Goal: Find specific page/section: Find specific page/section

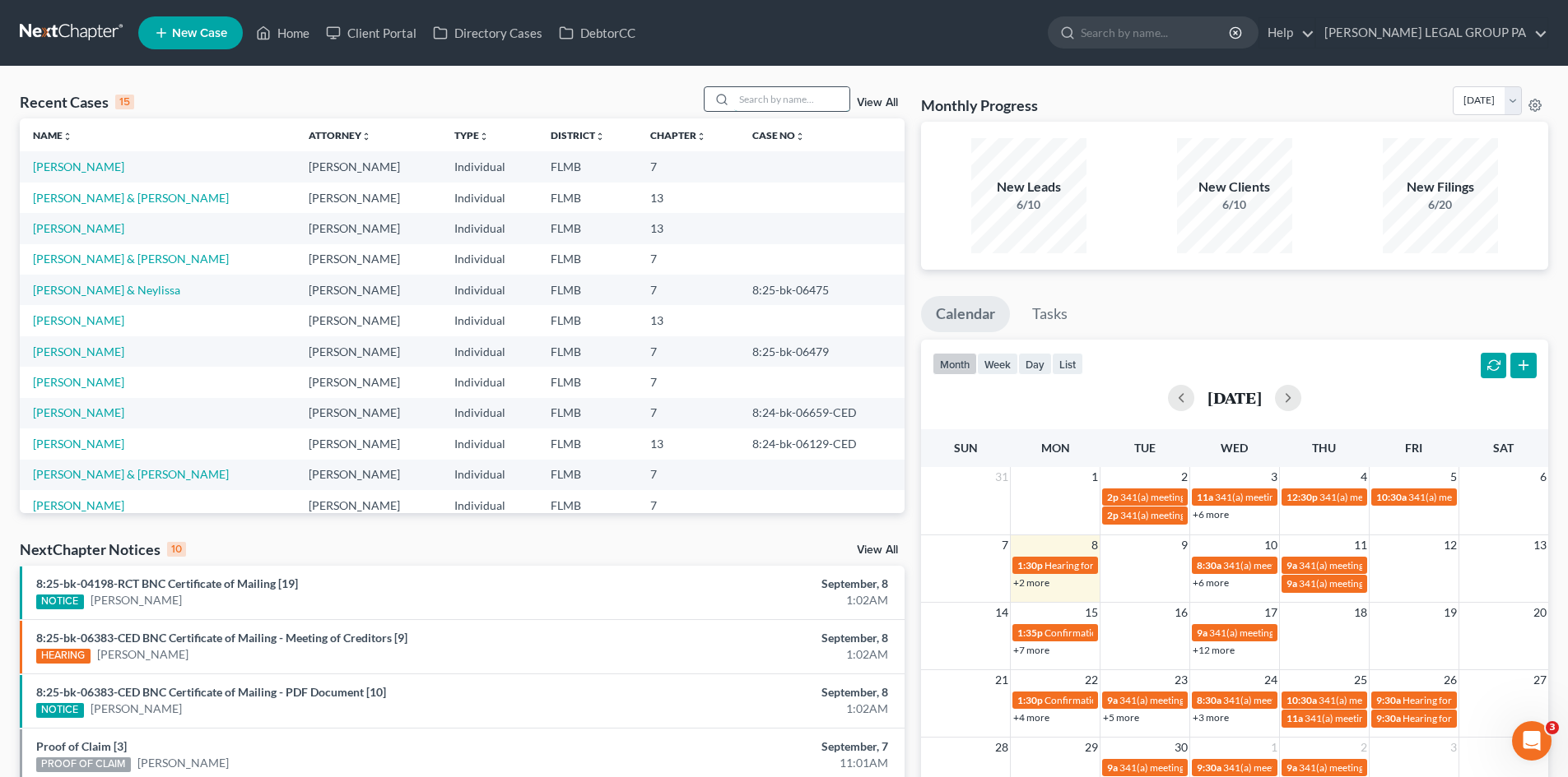
click at [800, 102] on input "search" at bounding box center [791, 100] width 115 height 24
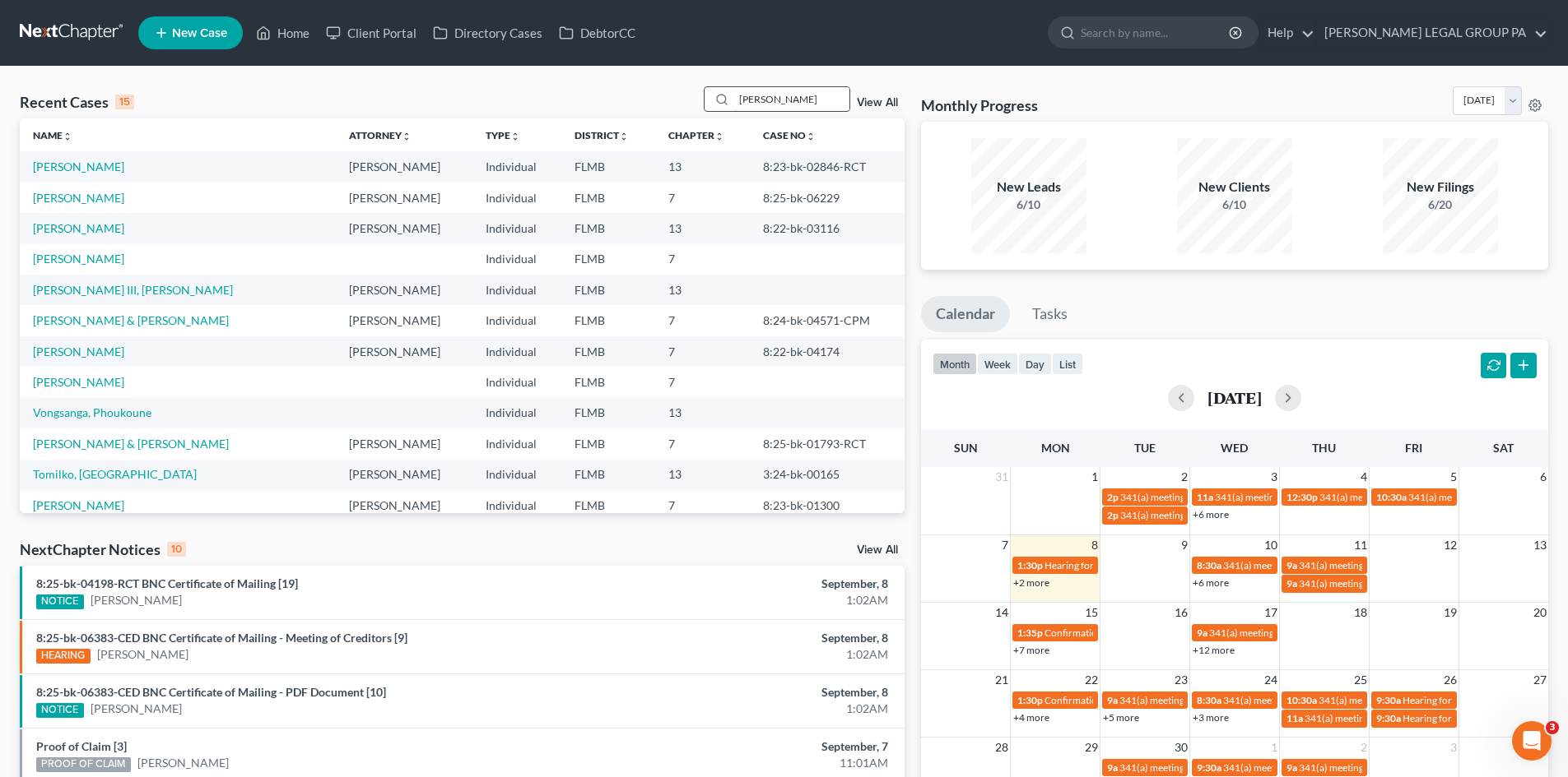
type input "[PERSON_NAME]"
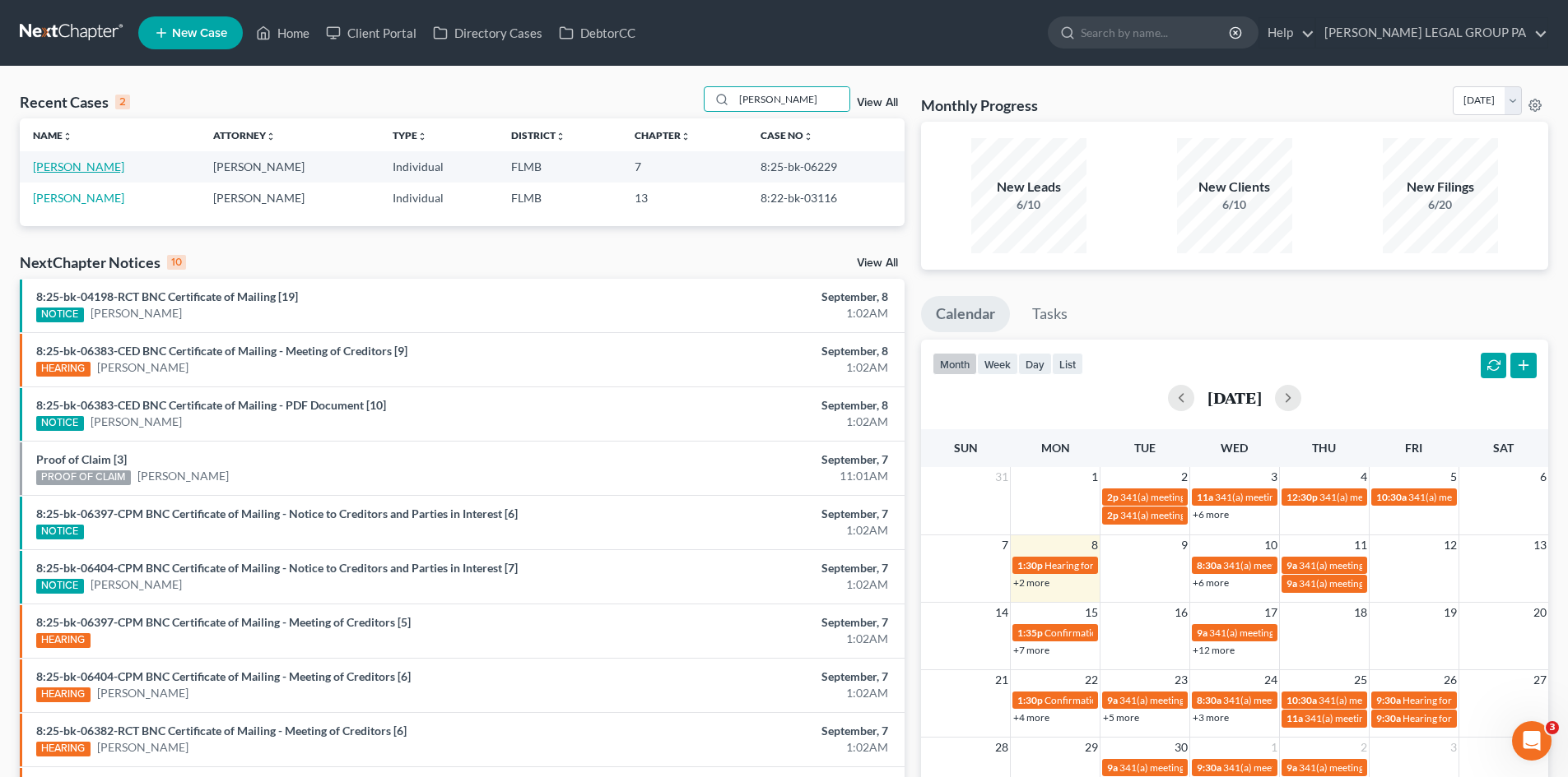
click at [75, 164] on link "[PERSON_NAME]" at bounding box center [78, 166] width 91 height 14
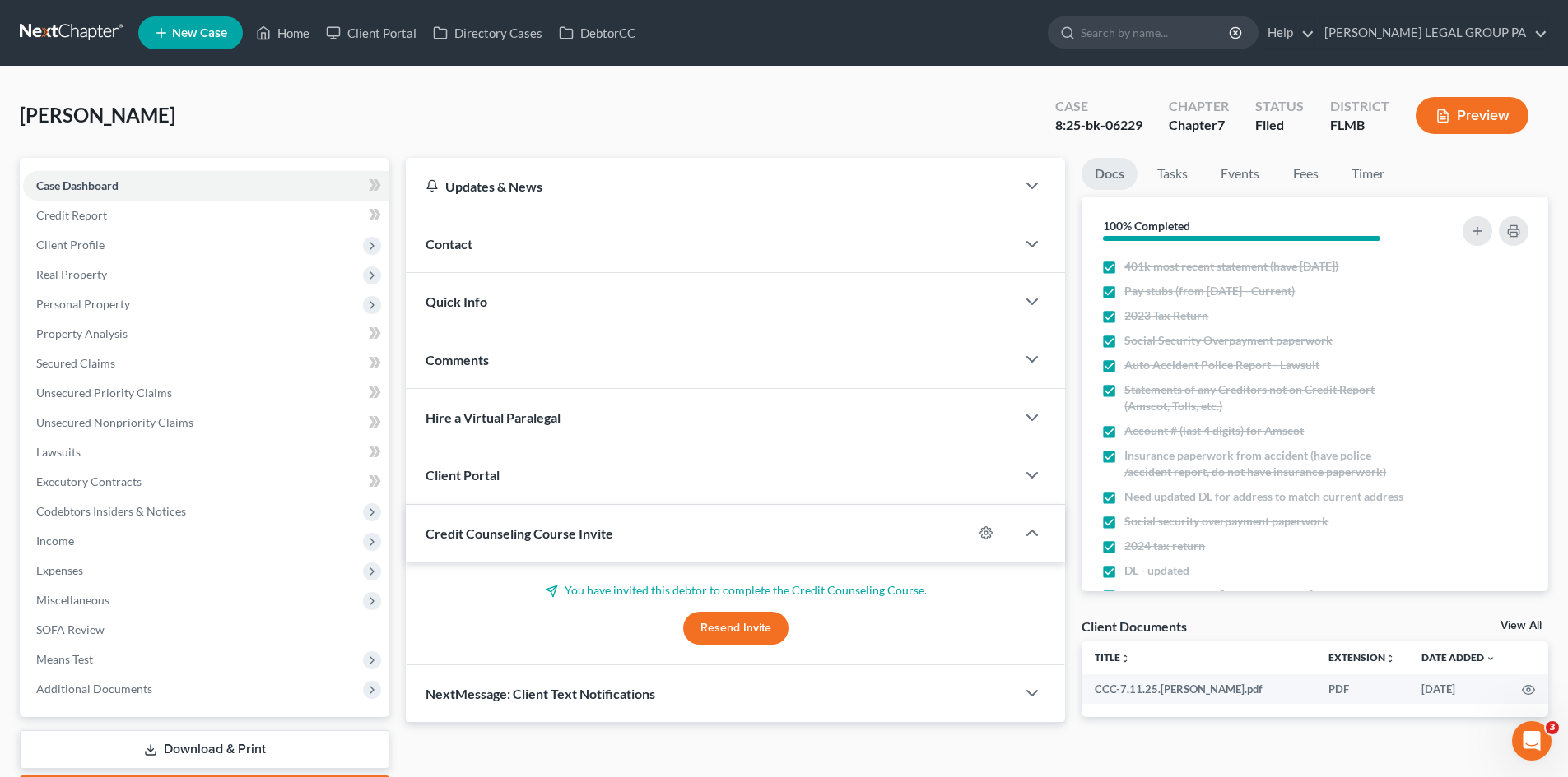
scroll to position [183, 0]
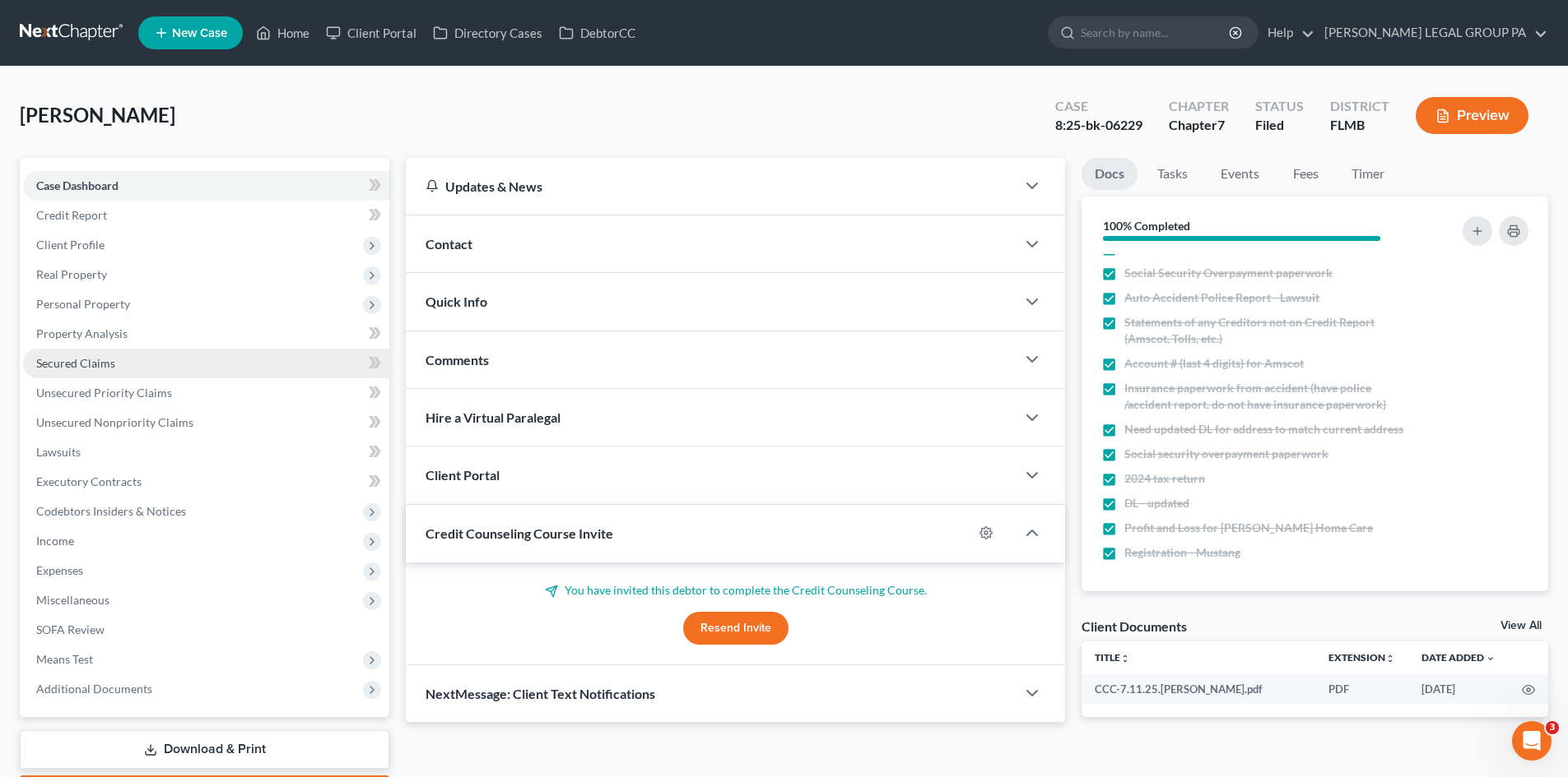
click at [82, 359] on span "Secured Claims" at bounding box center [75, 363] width 79 height 14
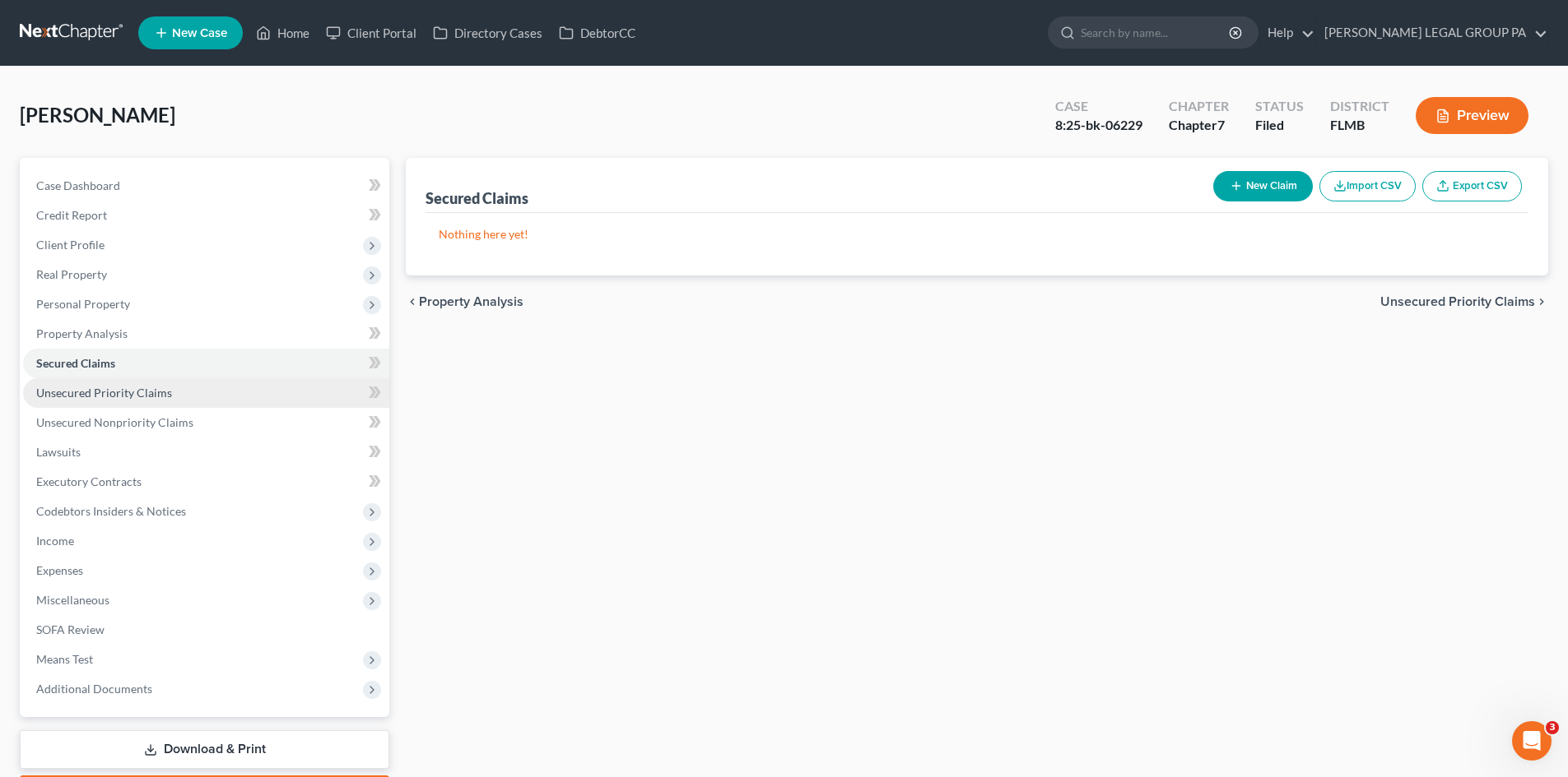
click at [107, 394] on span "Unsecured Priority Claims" at bounding box center [104, 393] width 135 height 14
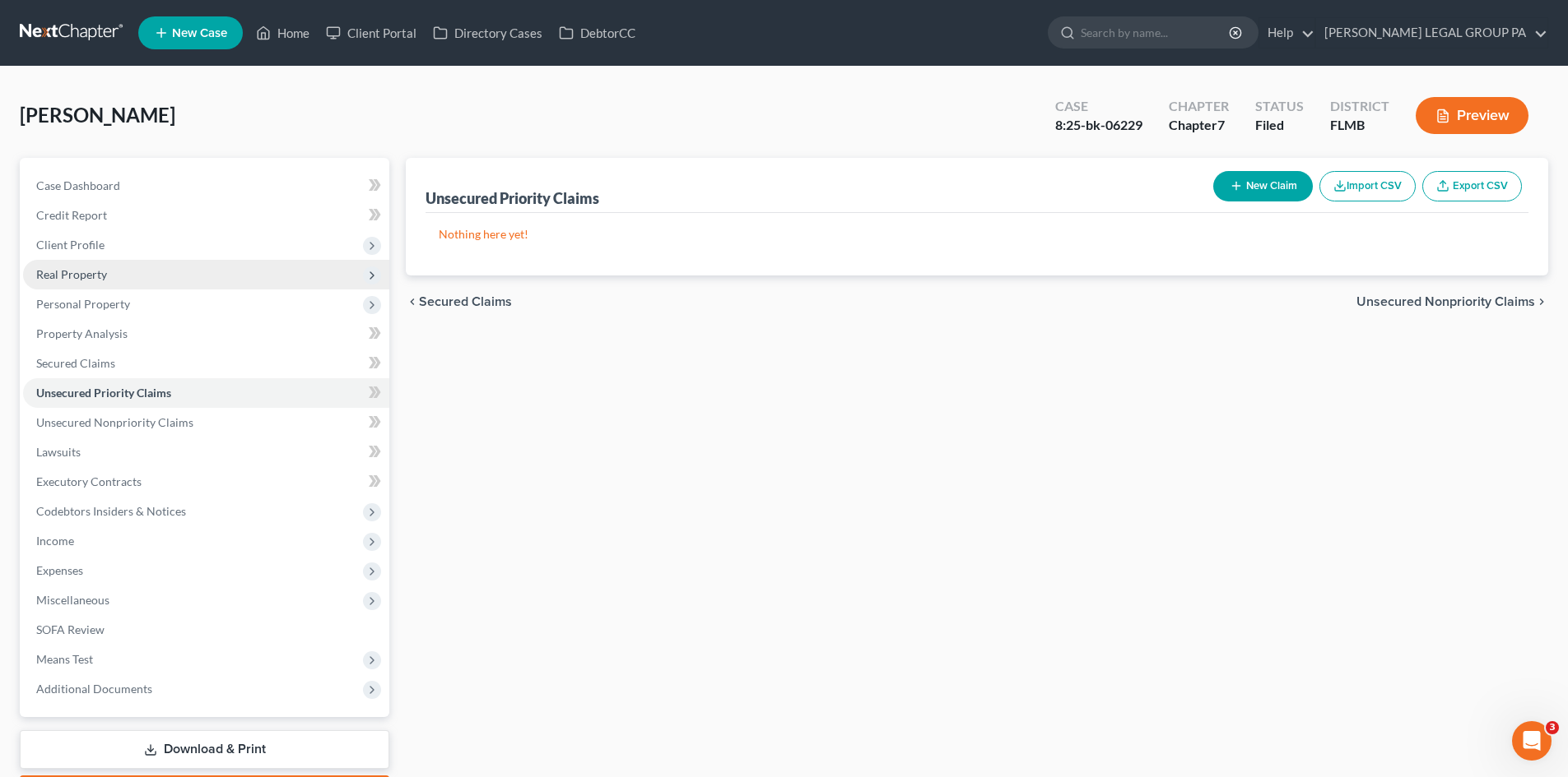
click at [109, 288] on span "Real Property" at bounding box center [207, 275] width 366 height 29
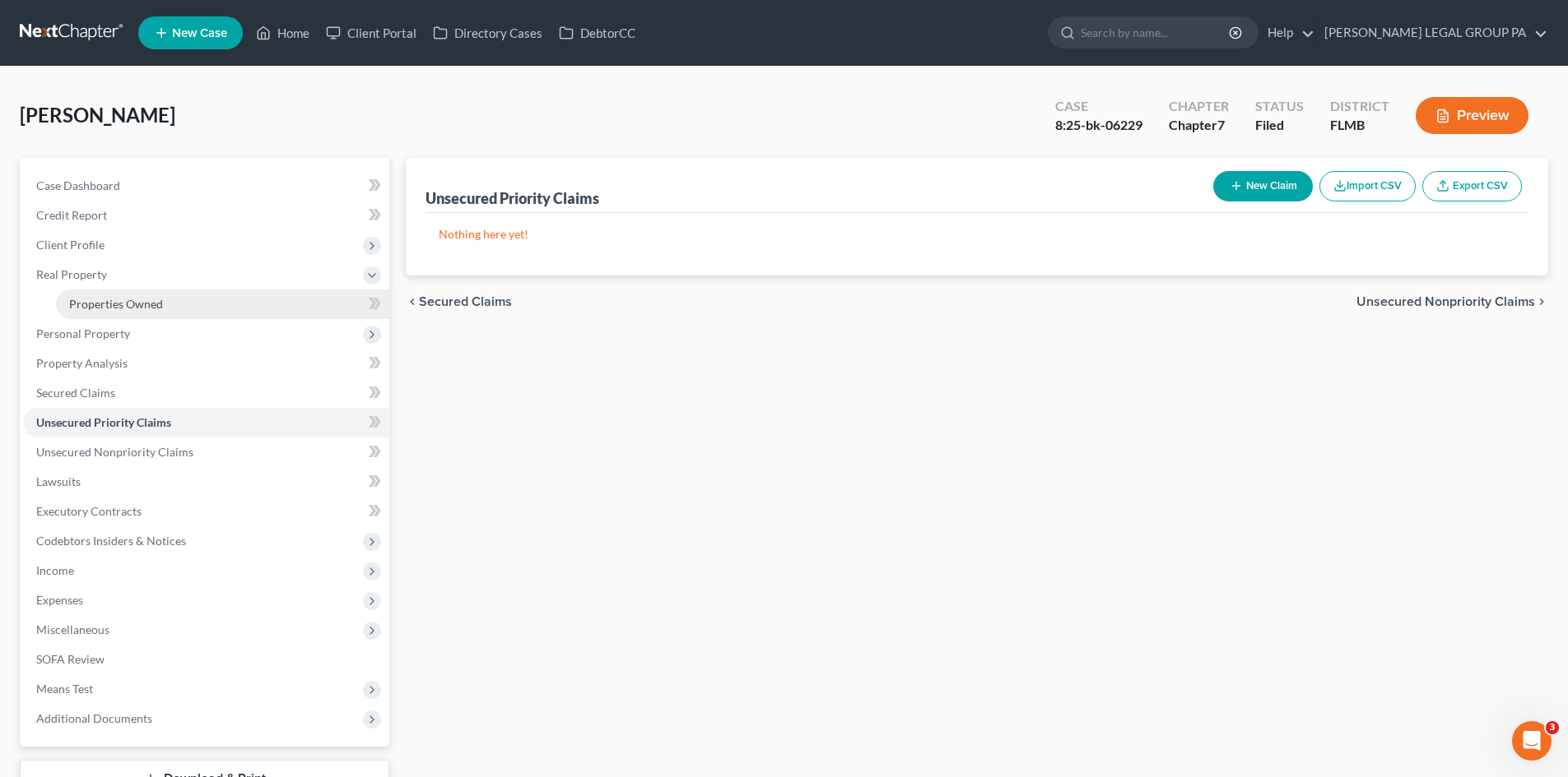
click at [123, 308] on span "Properties Owned" at bounding box center [116, 304] width 94 height 14
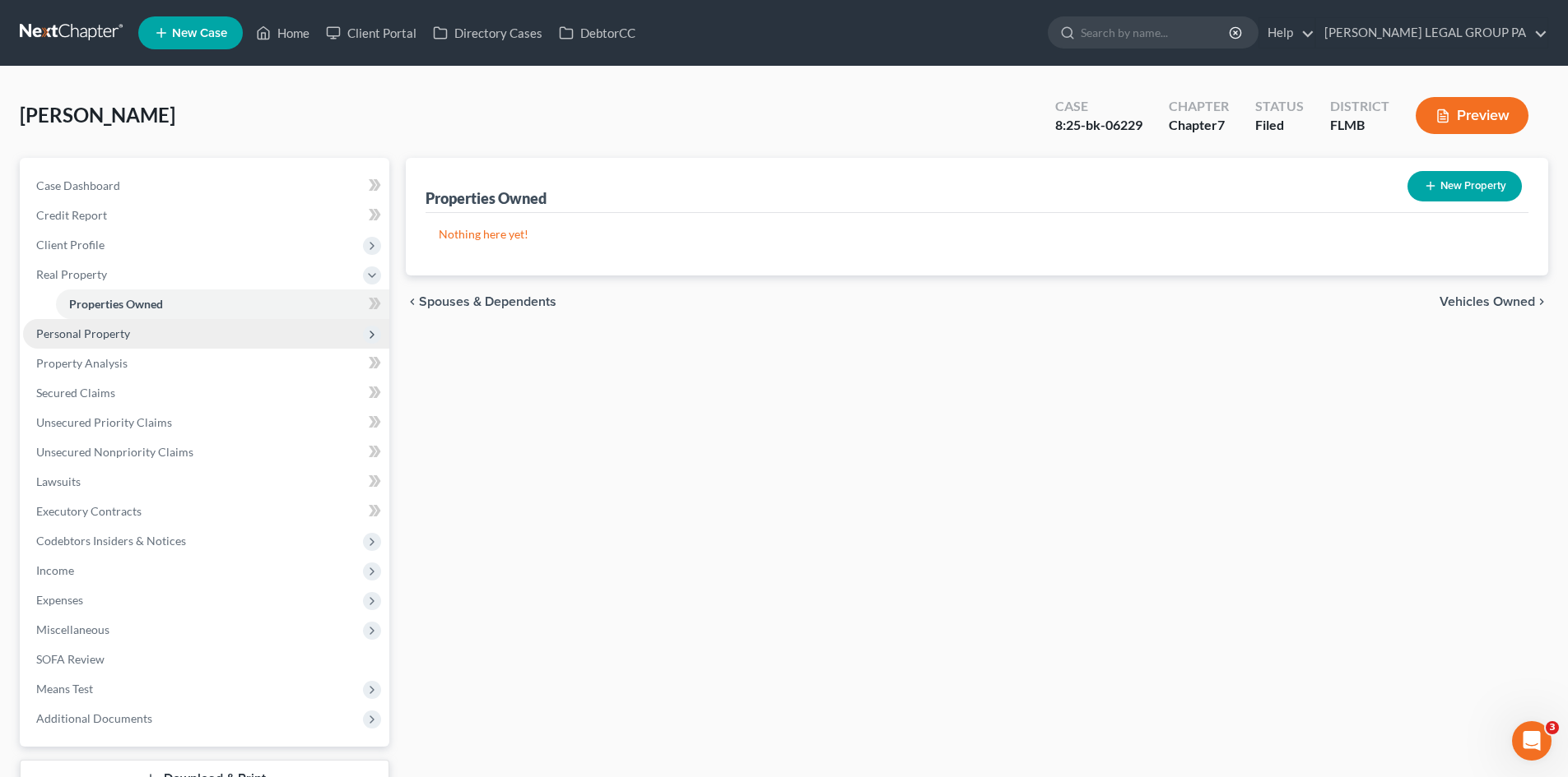
click at [126, 326] on span "Personal Property" at bounding box center [83, 333] width 94 height 14
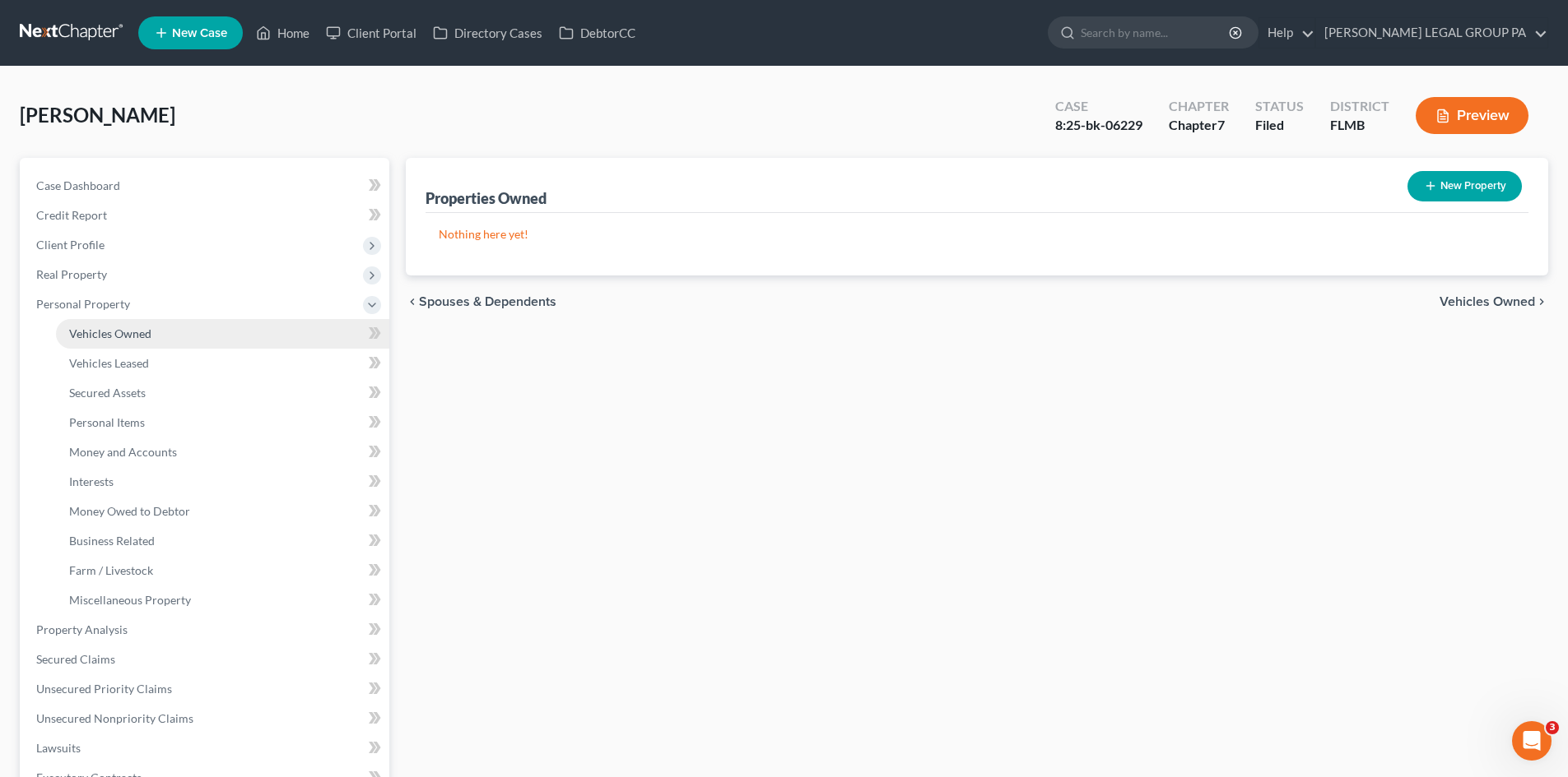
click at [134, 343] on link "Vehicles Owned" at bounding box center [222, 334] width 333 height 29
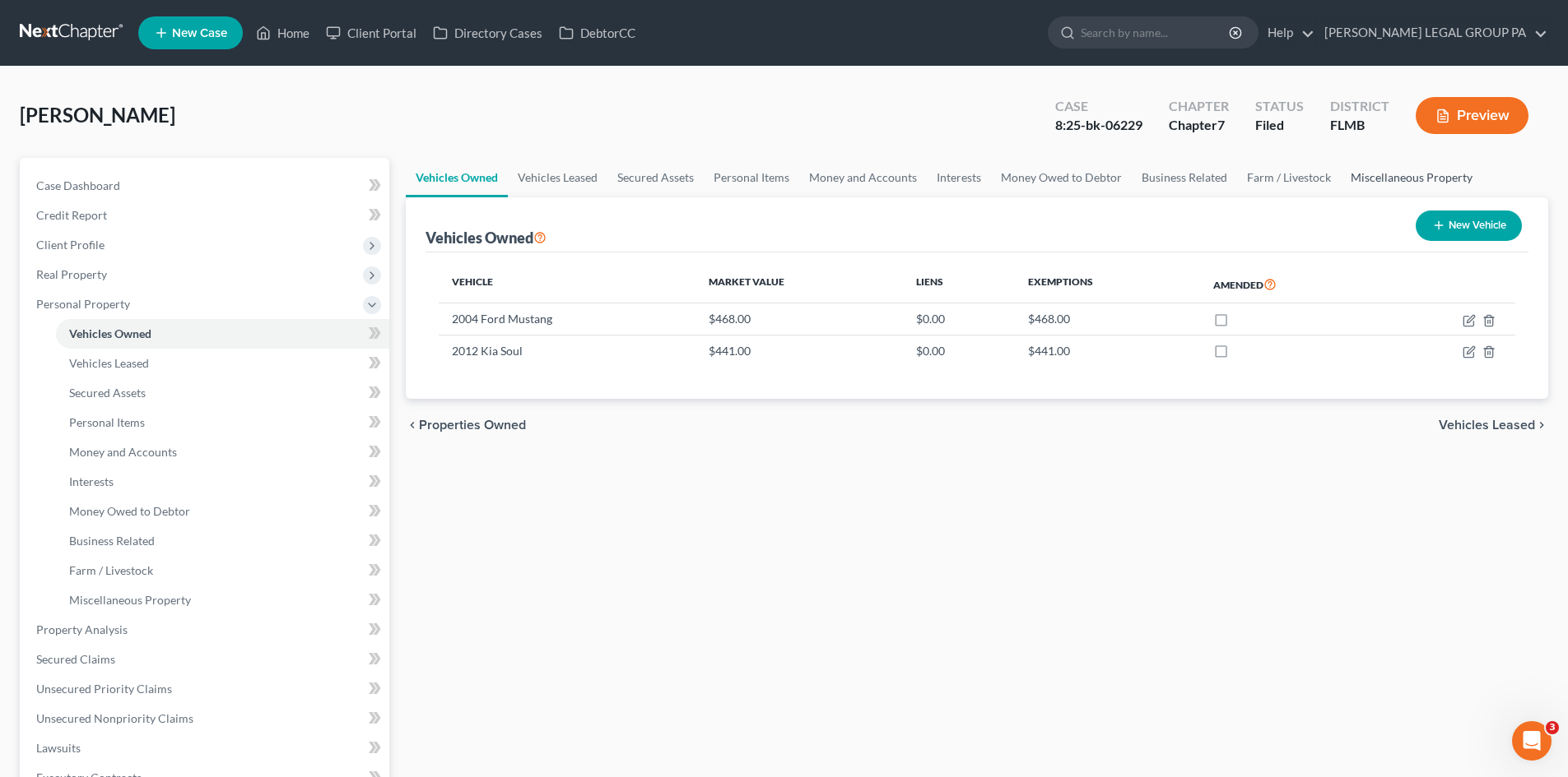
click at [1381, 186] on link "Miscellaneous Property" at bounding box center [1411, 178] width 141 height 40
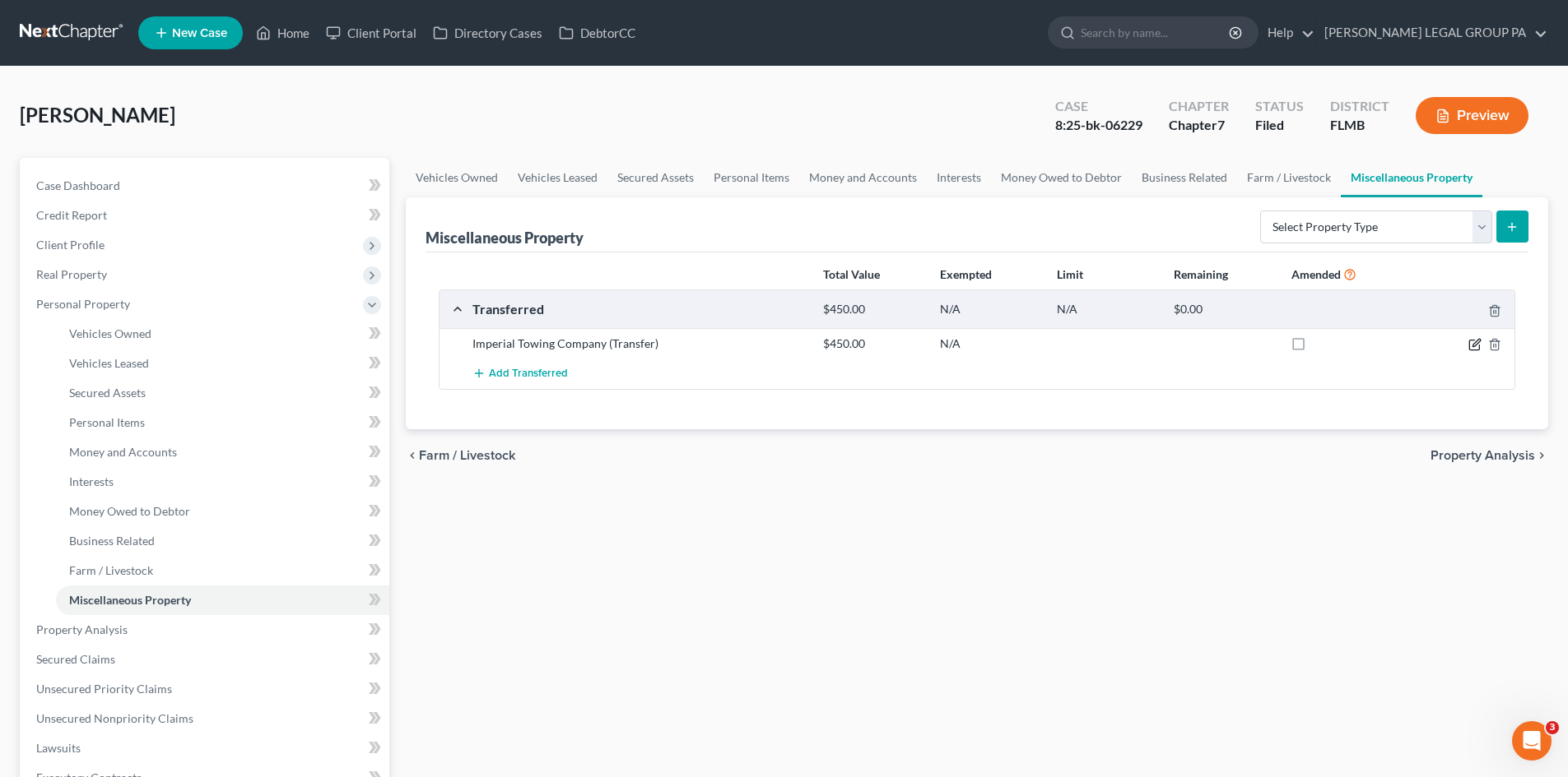
click at [1472, 346] on icon "button" at bounding box center [1474, 344] width 13 height 13
select select "Ordinary ([DATE])"
select select "9"
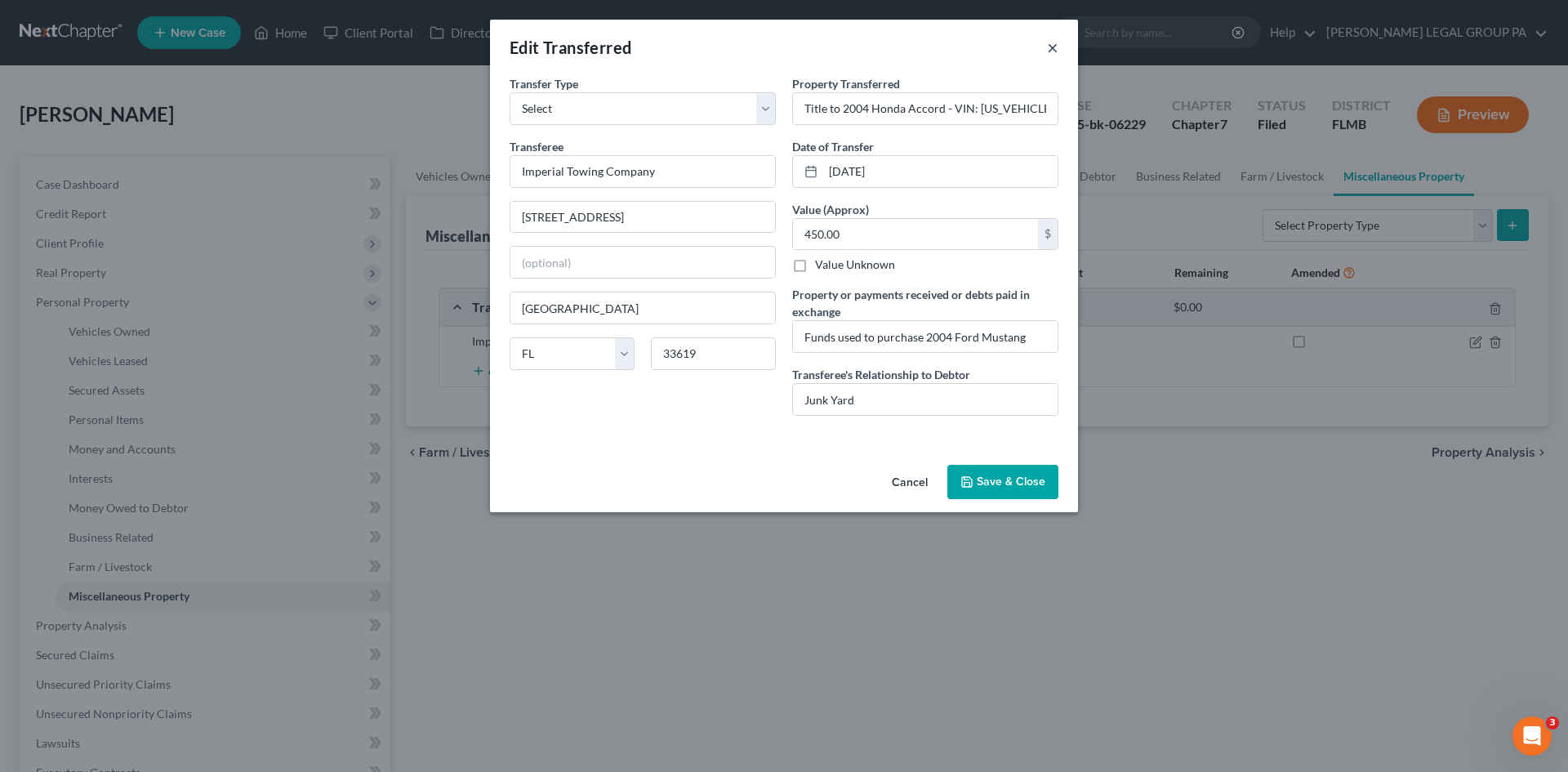
click at [1050, 45] on button "×" at bounding box center [1052, 47] width 11 height 20
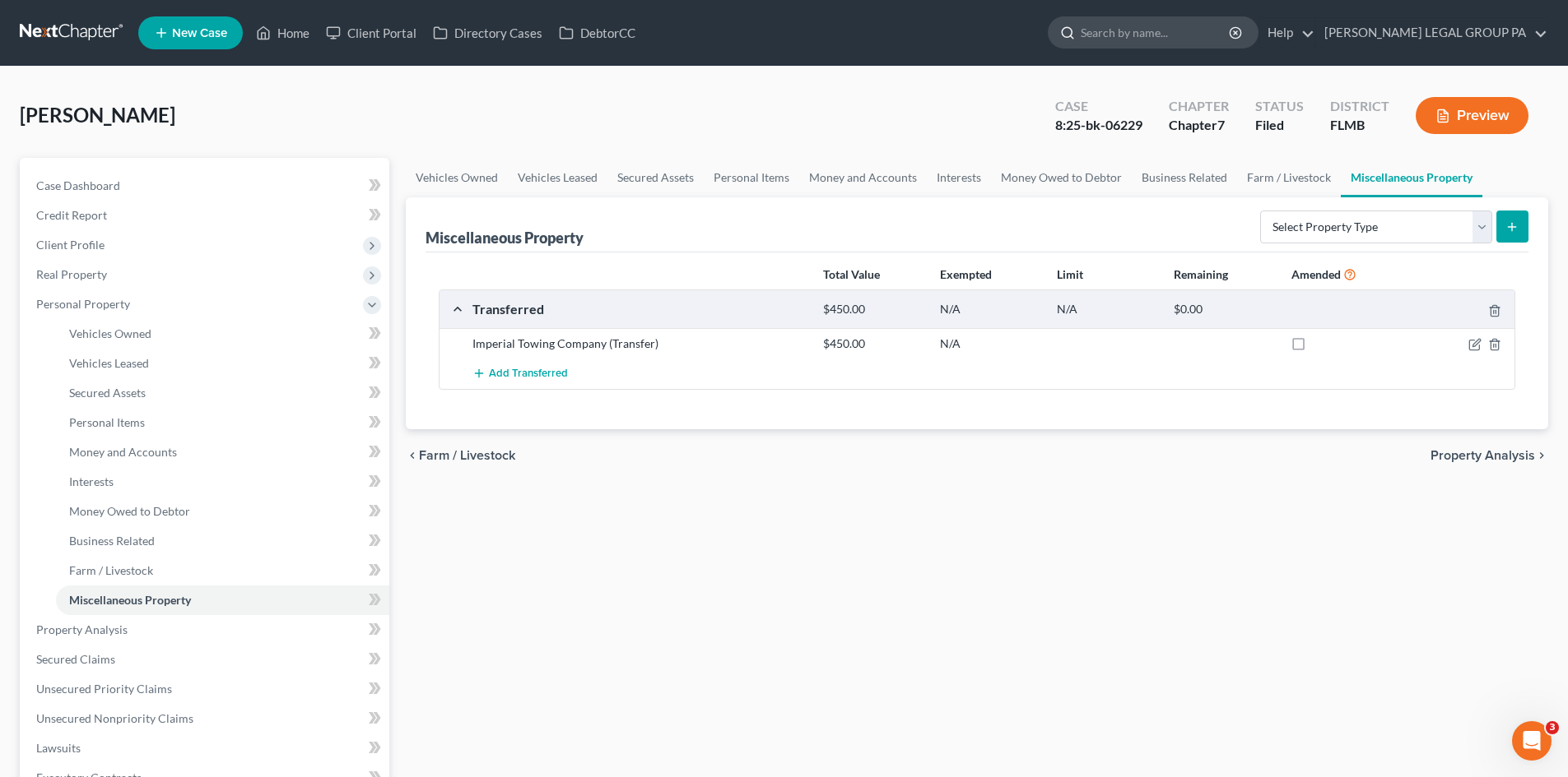
click at [1193, 38] on input "search" at bounding box center [1156, 32] width 151 height 30
type input "[PERSON_NAME];and"
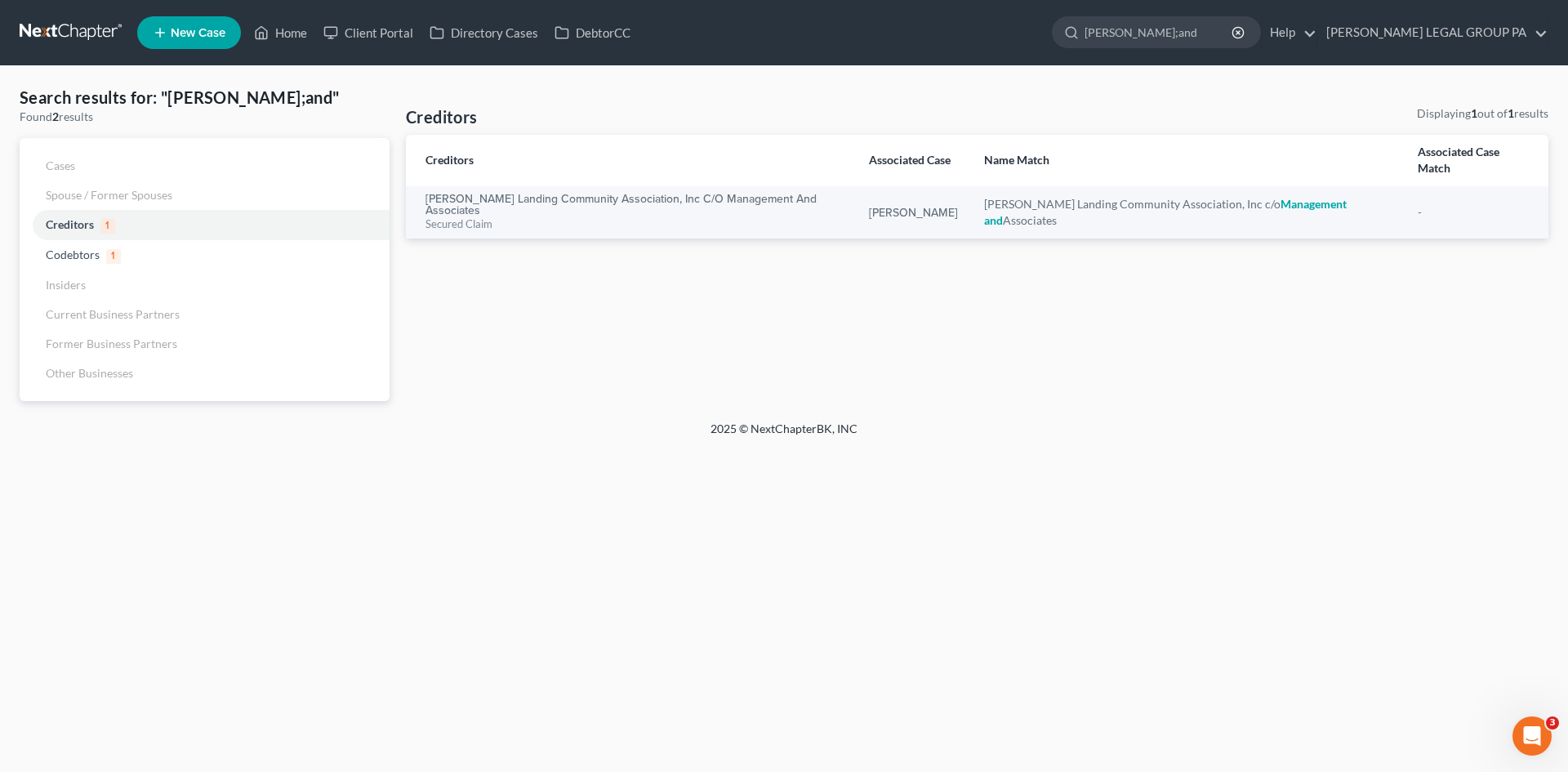
drag, startPoint x: 1151, startPoint y: 34, endPoint x: 755, endPoint y: -6, distance: 398.0
click at [755, 0] on html "Home New Case Client Portal Directory Cases DebtorCC [PERSON_NAME] LEGAL GROUP …" at bounding box center [784, 386] width 1568 height 772
type input "mahland"
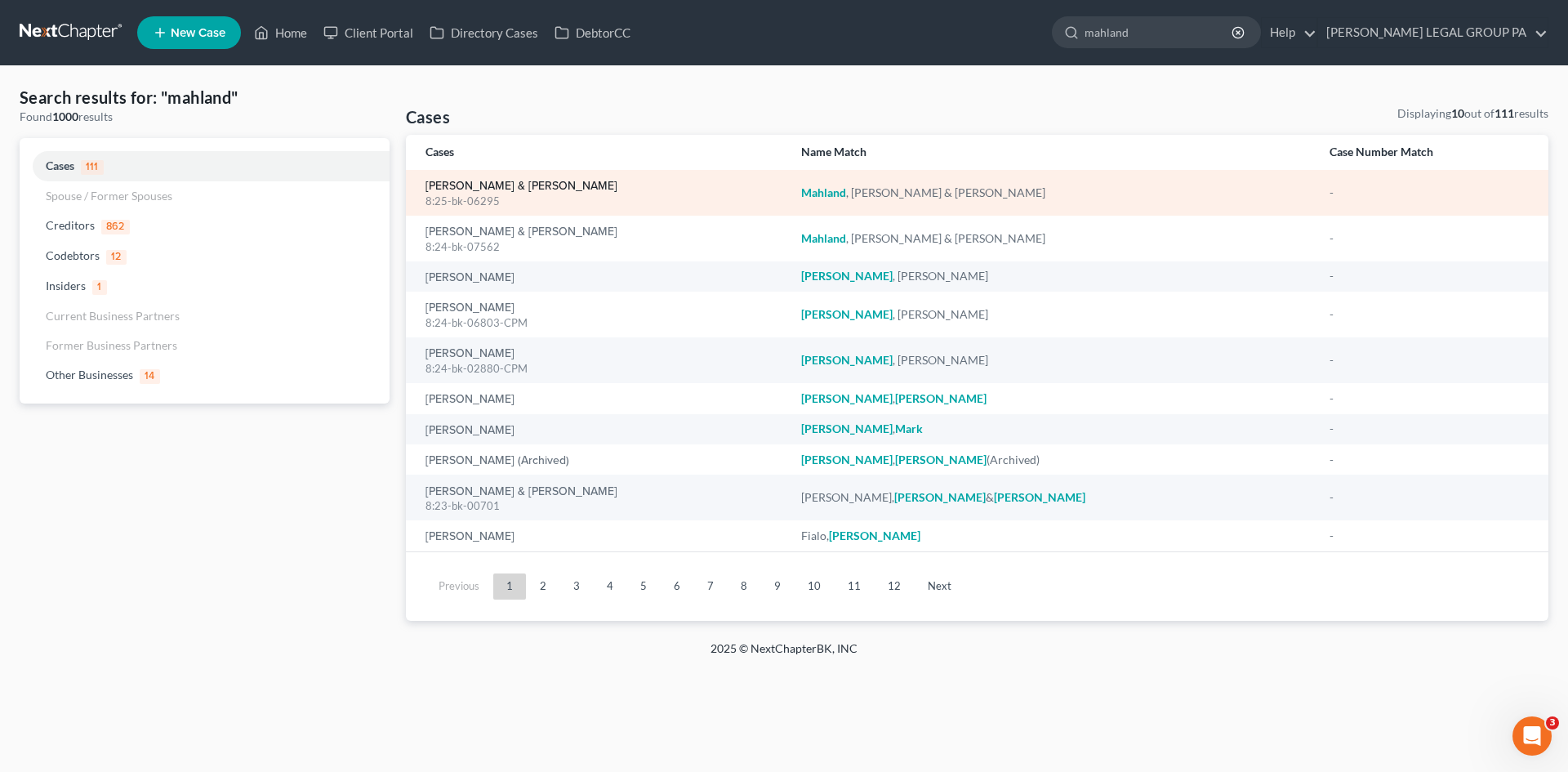
click at [524, 191] on link "[PERSON_NAME] & [PERSON_NAME]" at bounding box center [521, 186] width 192 height 11
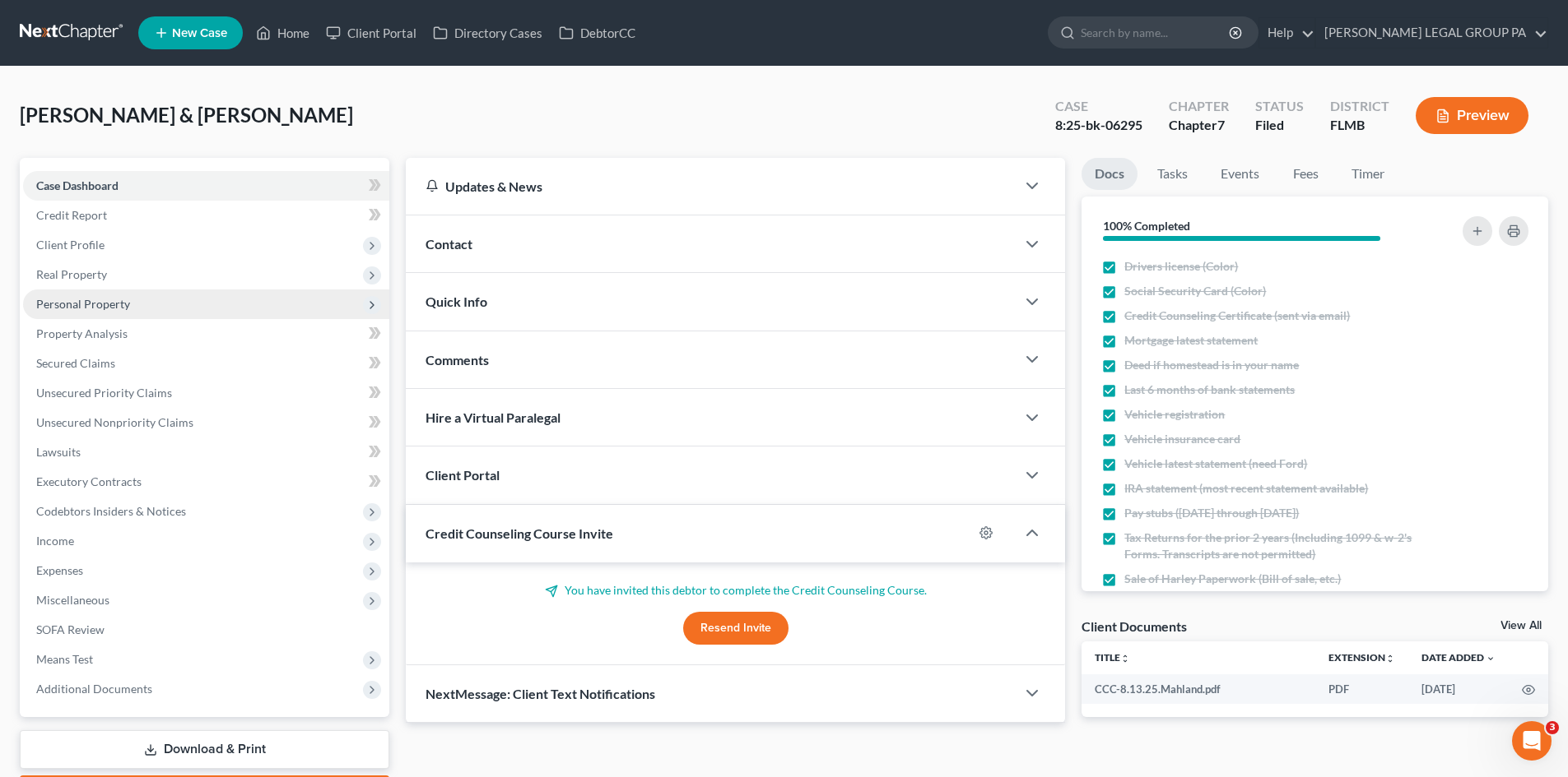
click at [126, 310] on span "Personal Property" at bounding box center [83, 304] width 94 height 14
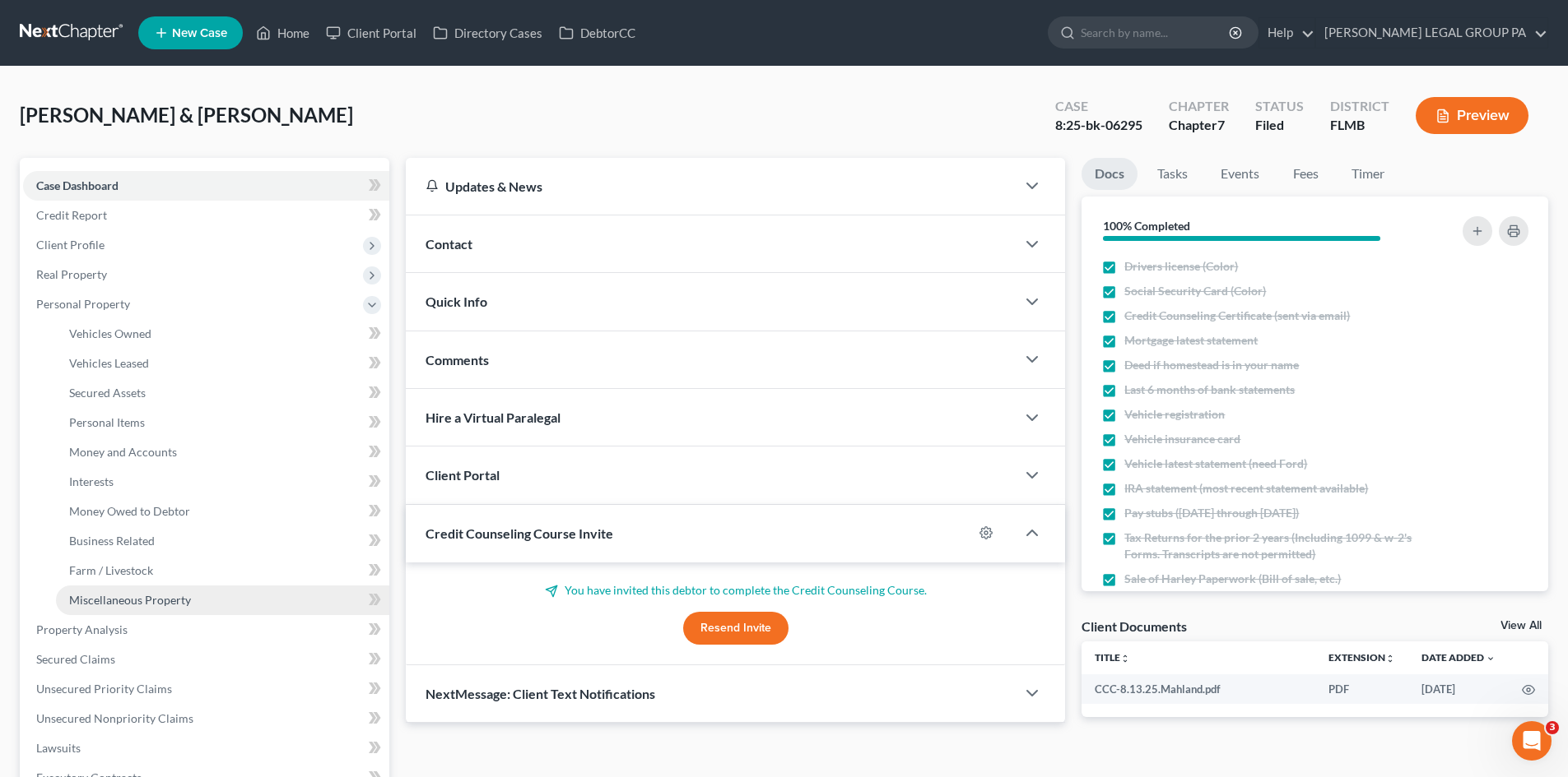
click at [199, 604] on link "Miscellaneous Property" at bounding box center [222, 600] width 333 height 29
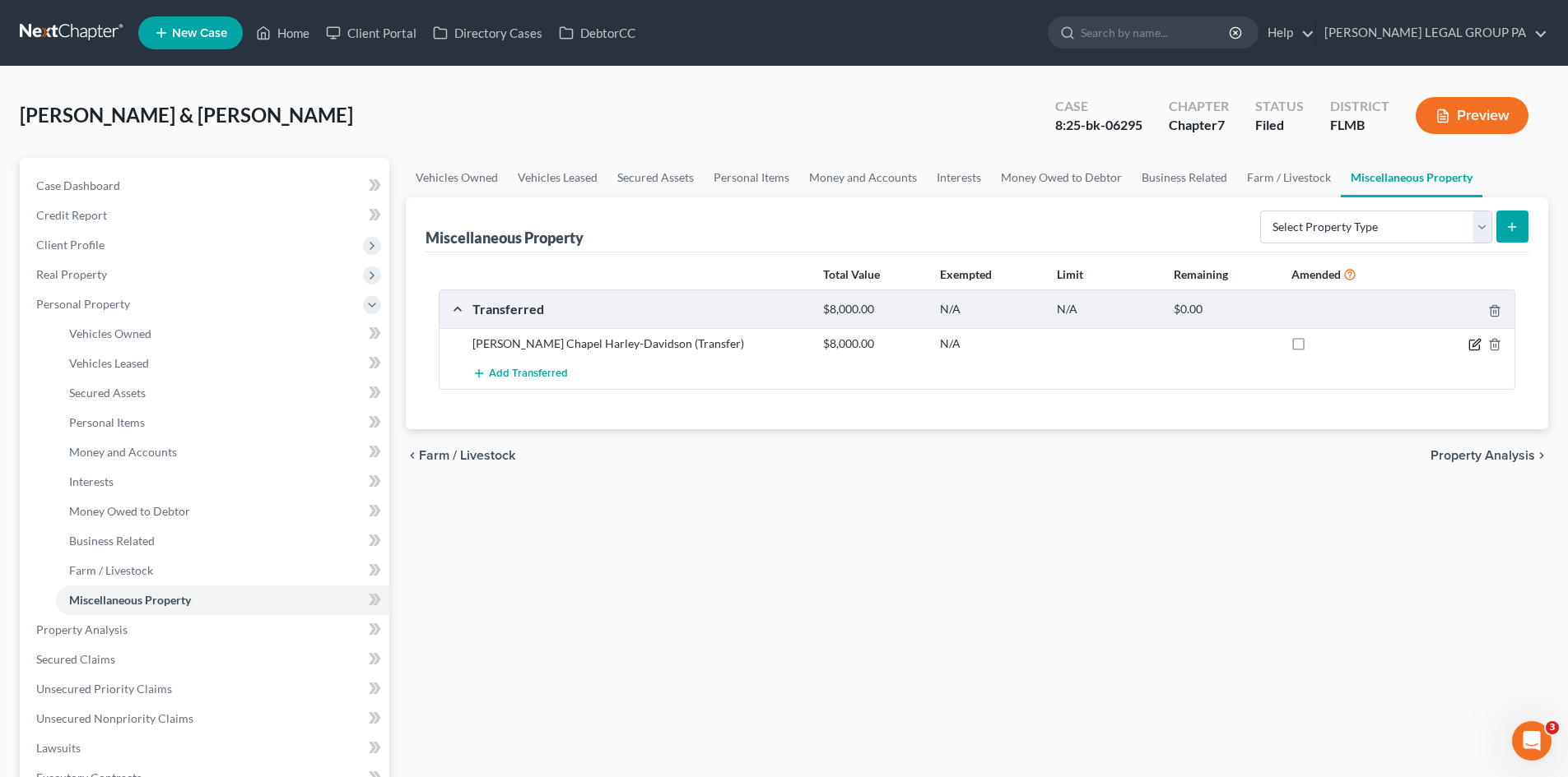
click at [1473, 343] on icon "button" at bounding box center [1474, 344] width 13 height 13
select select "Ordinary ([DATE])"
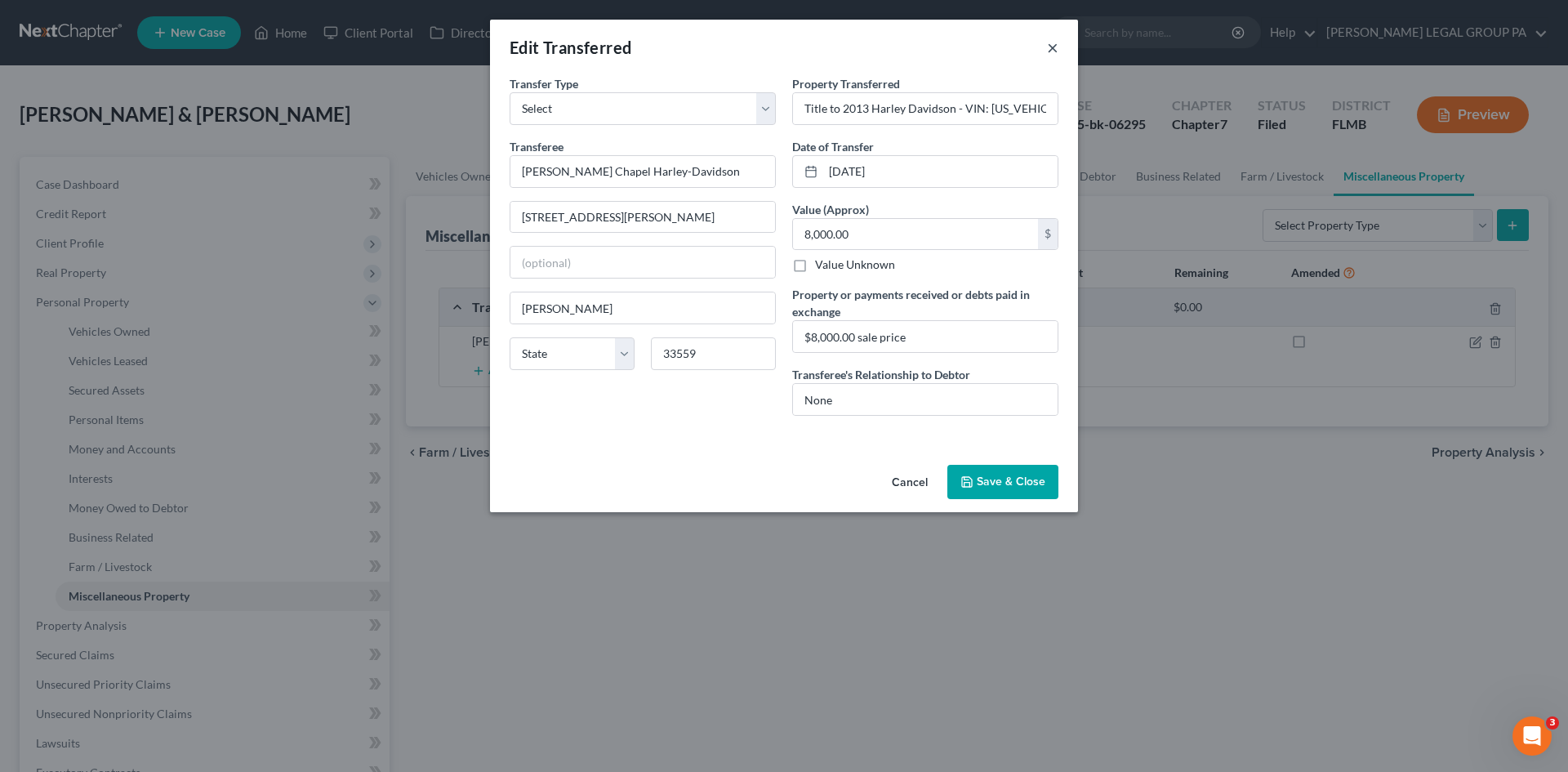
click at [1054, 40] on button "×" at bounding box center [1052, 47] width 11 height 20
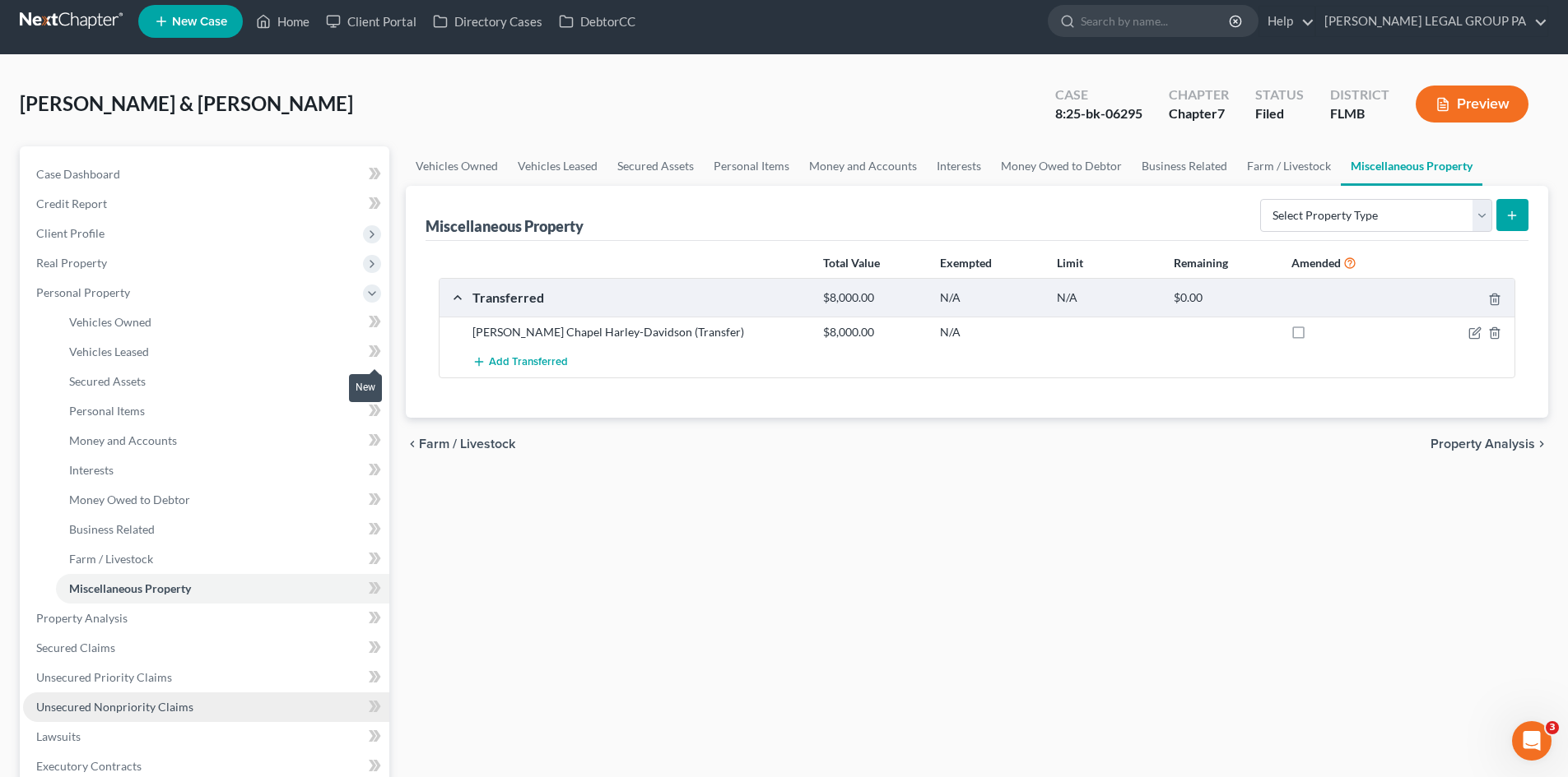
scroll to position [165, 0]
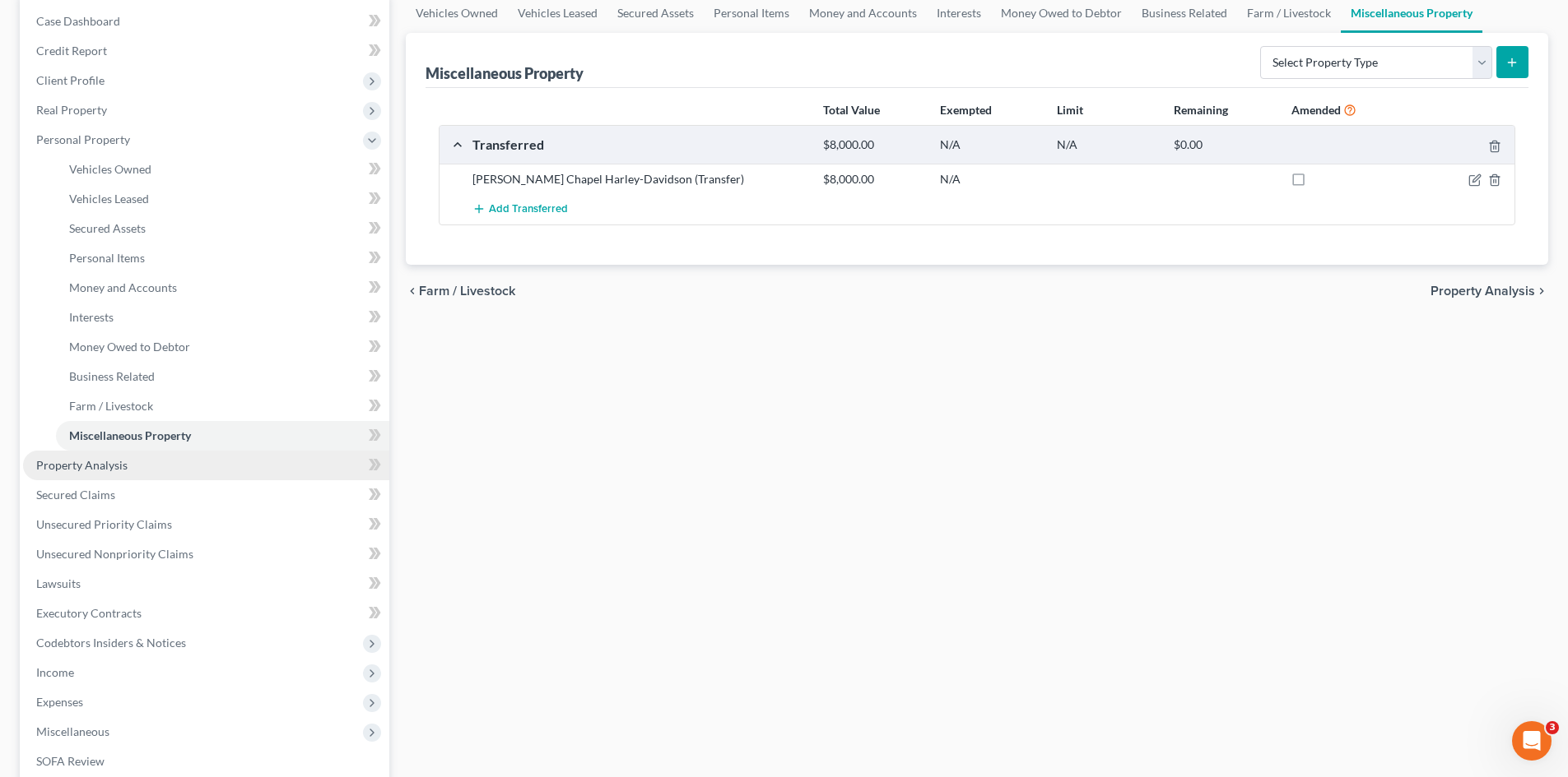
click at [103, 469] on span "Property Analysis" at bounding box center [82, 465] width 91 height 14
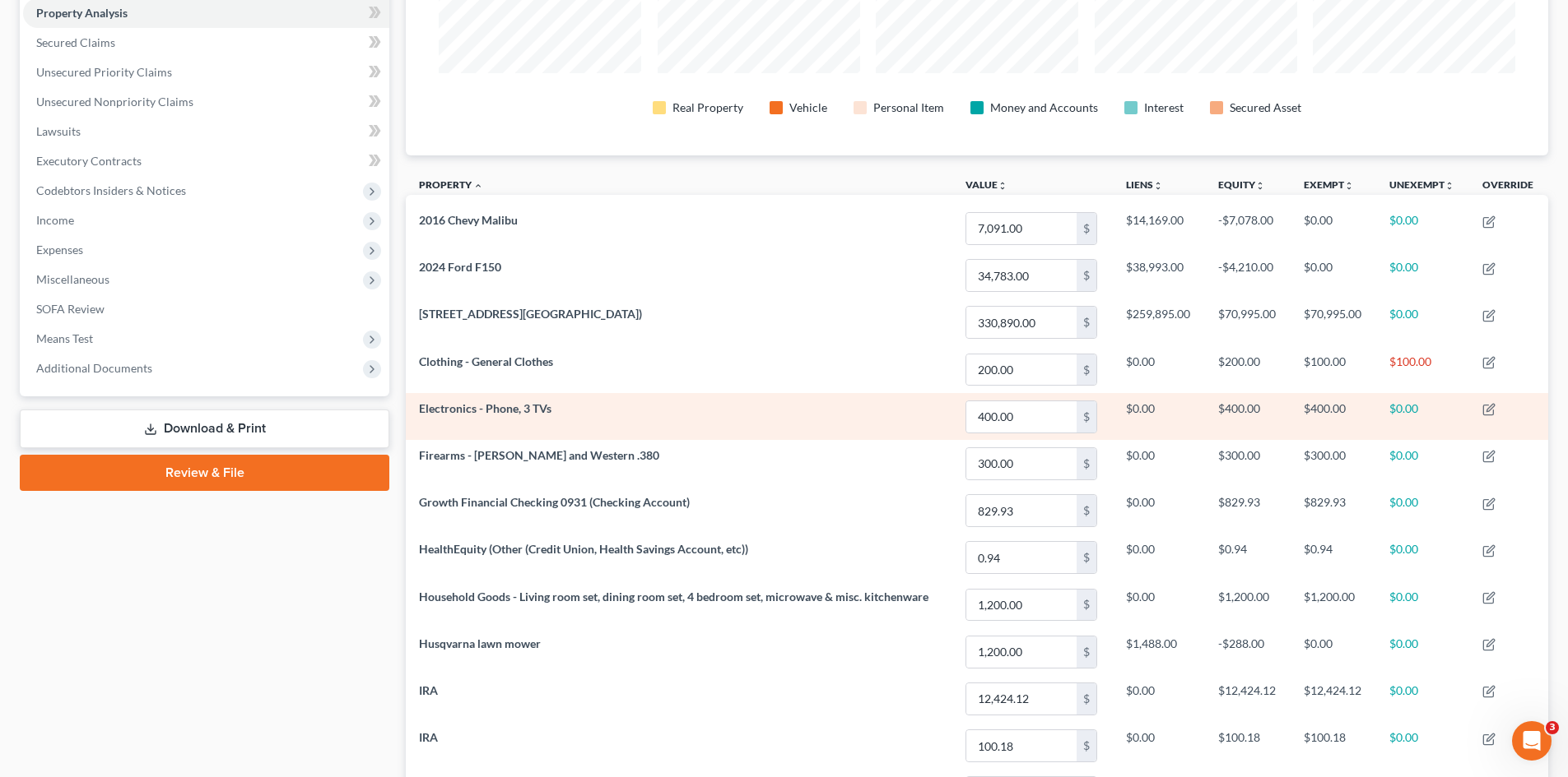
scroll to position [322, 0]
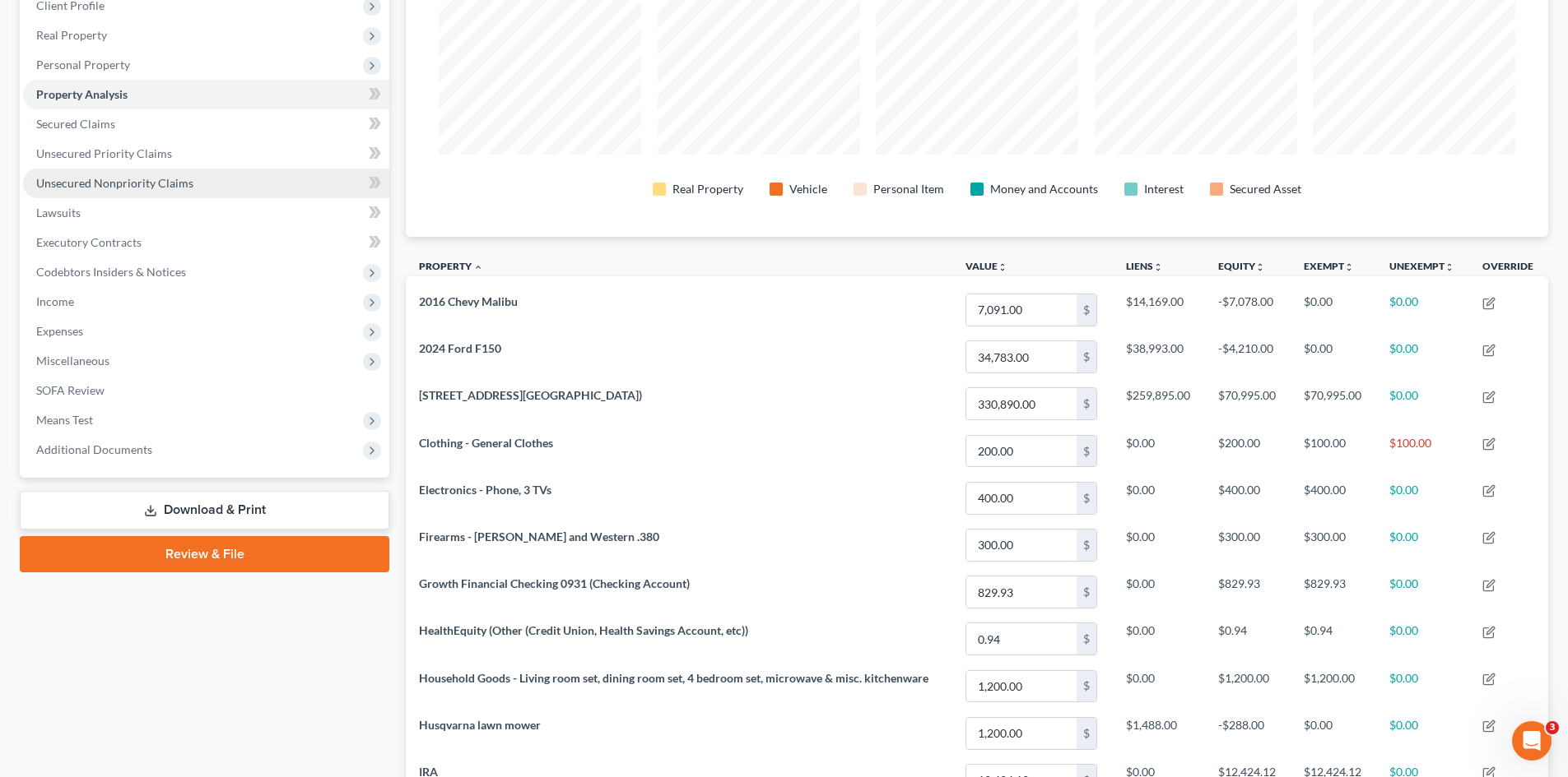
click at [141, 188] on span "Unsecured Nonpriority Claims" at bounding box center [115, 183] width 157 height 14
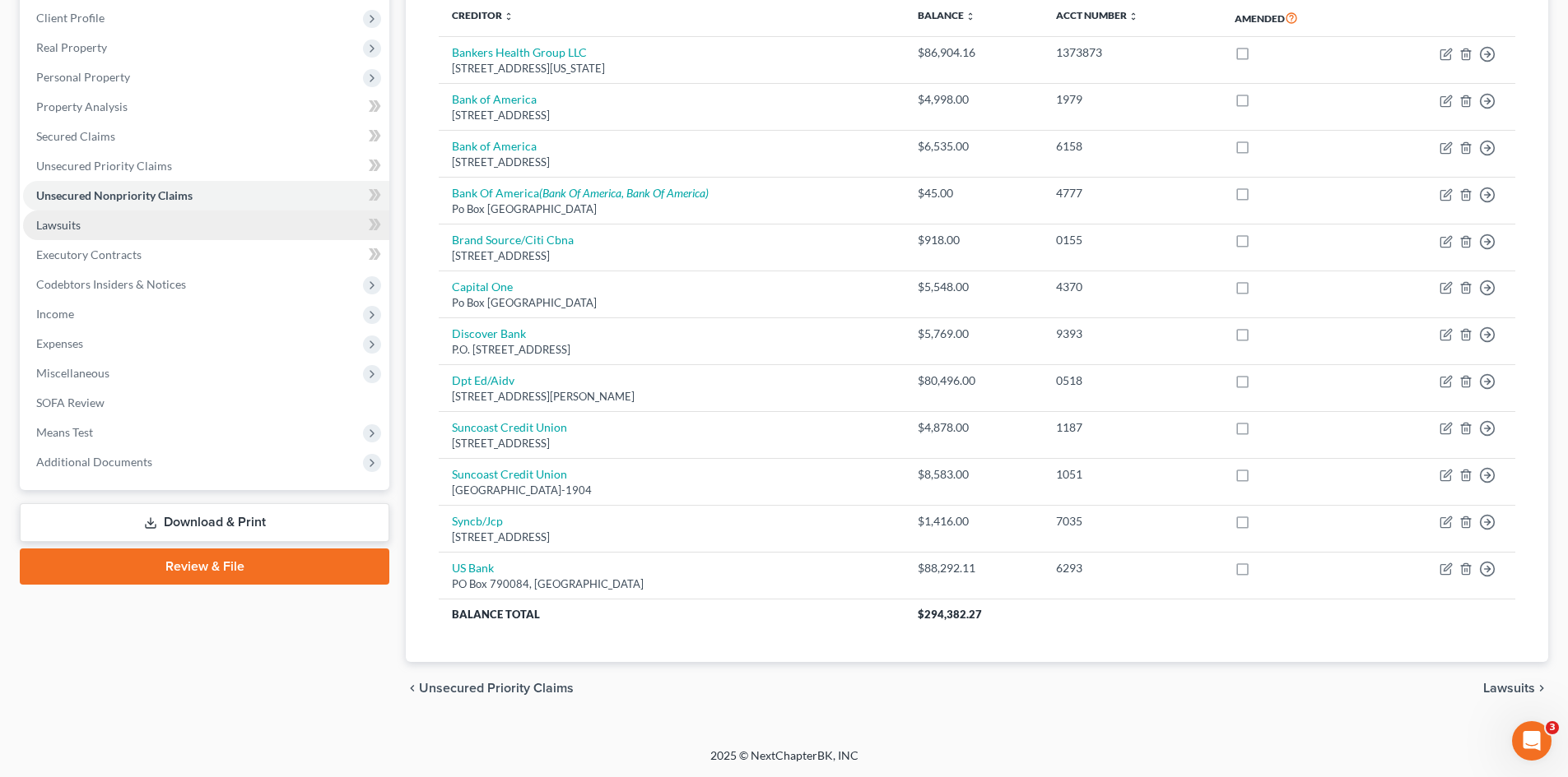
click at [123, 219] on link "Lawsuits" at bounding box center [207, 225] width 366 height 29
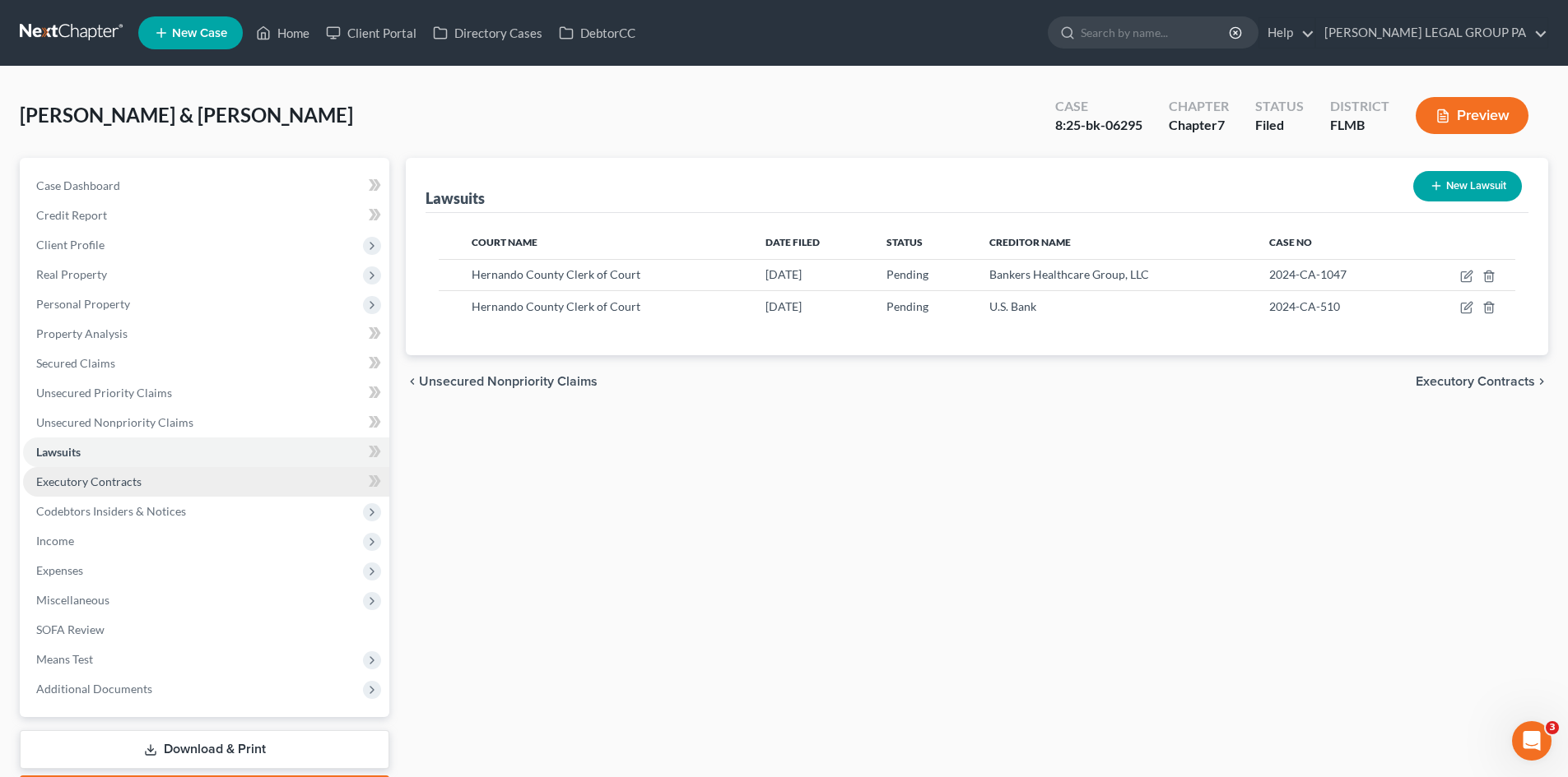
click at [155, 473] on link "Executory Contracts" at bounding box center [207, 482] width 366 height 29
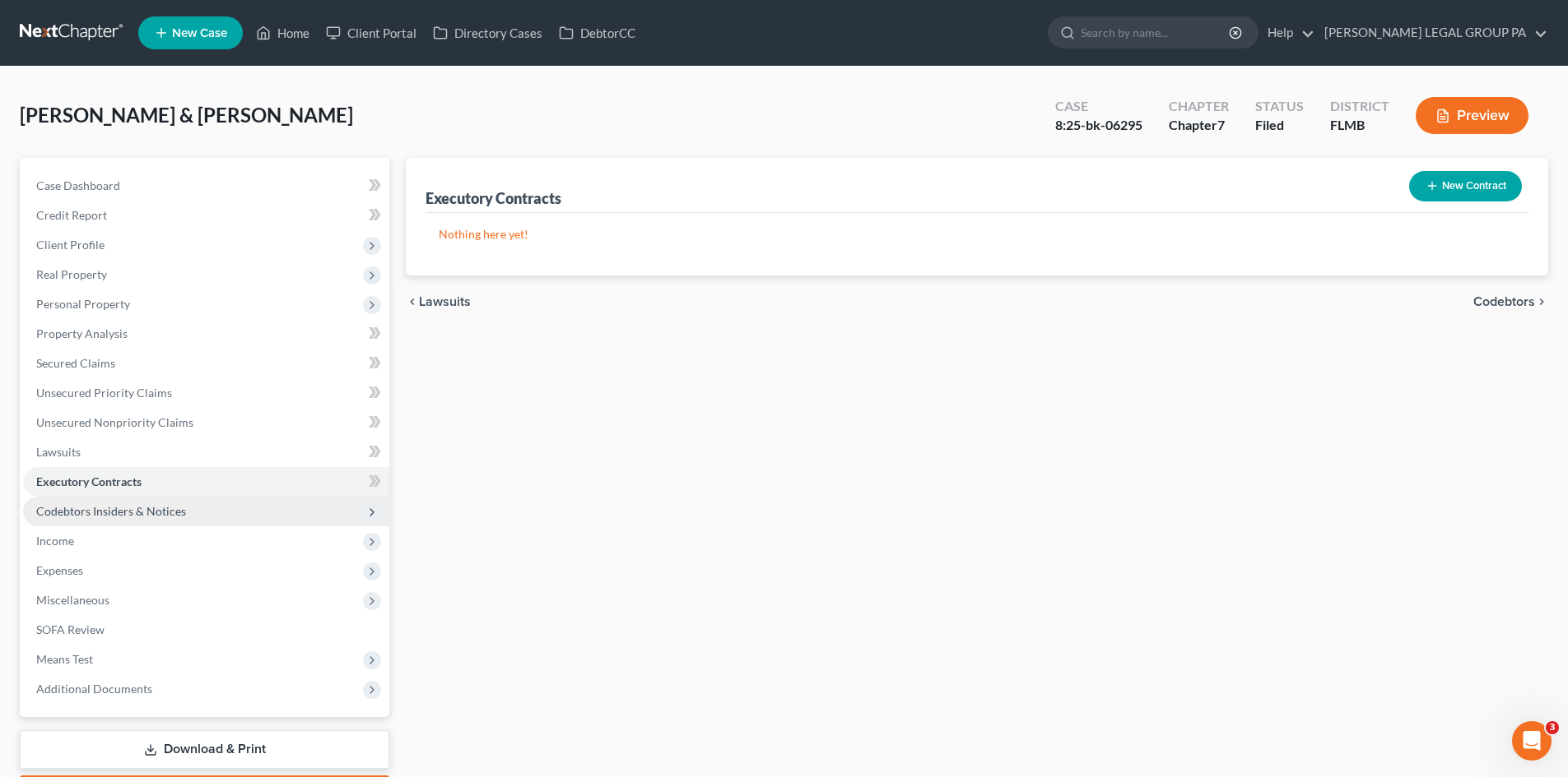
click at [167, 517] on span "Codebtors Insiders & Notices" at bounding box center [111, 511] width 150 height 14
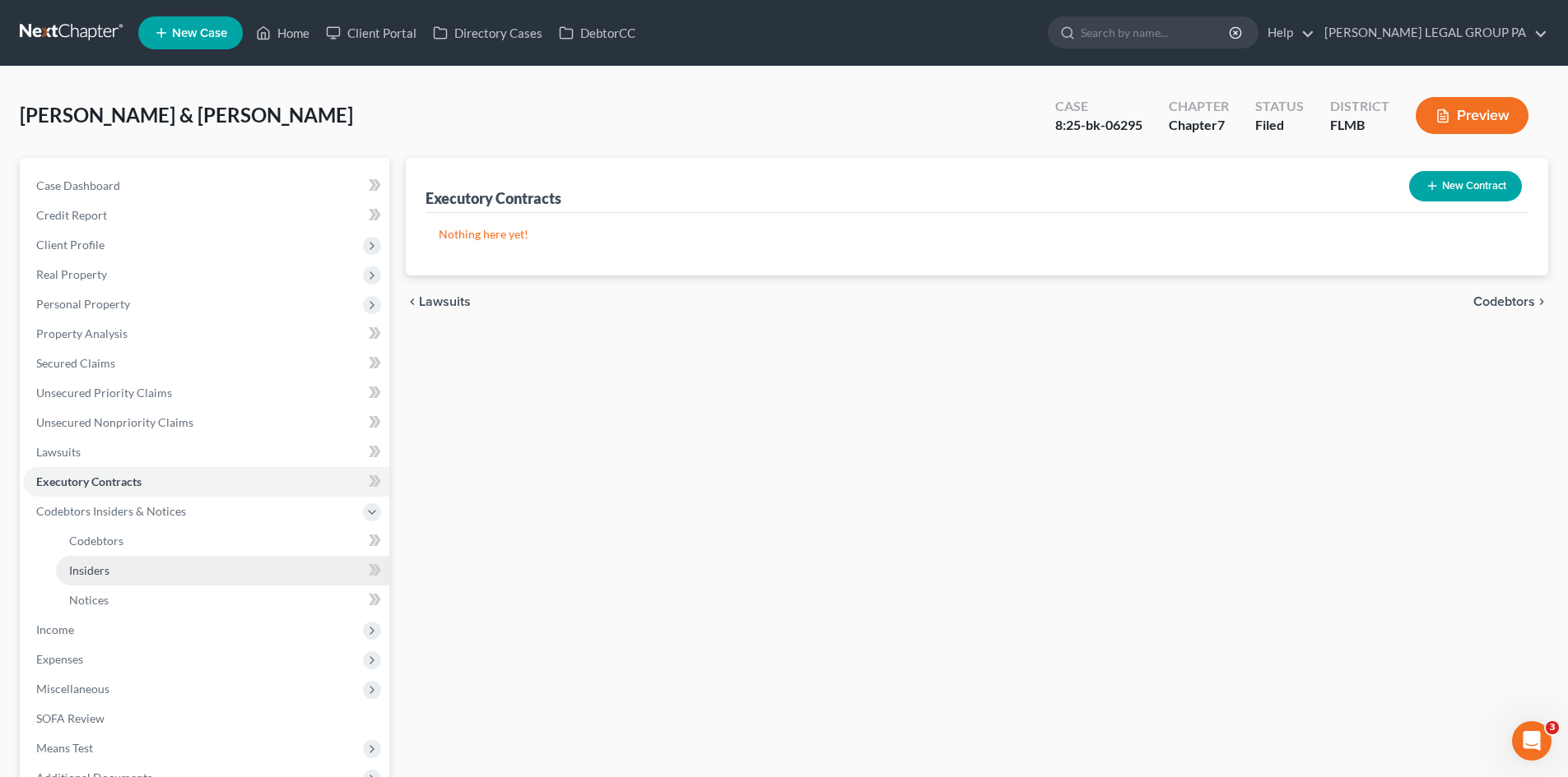
click at [164, 558] on link "Insiders" at bounding box center [222, 571] width 333 height 29
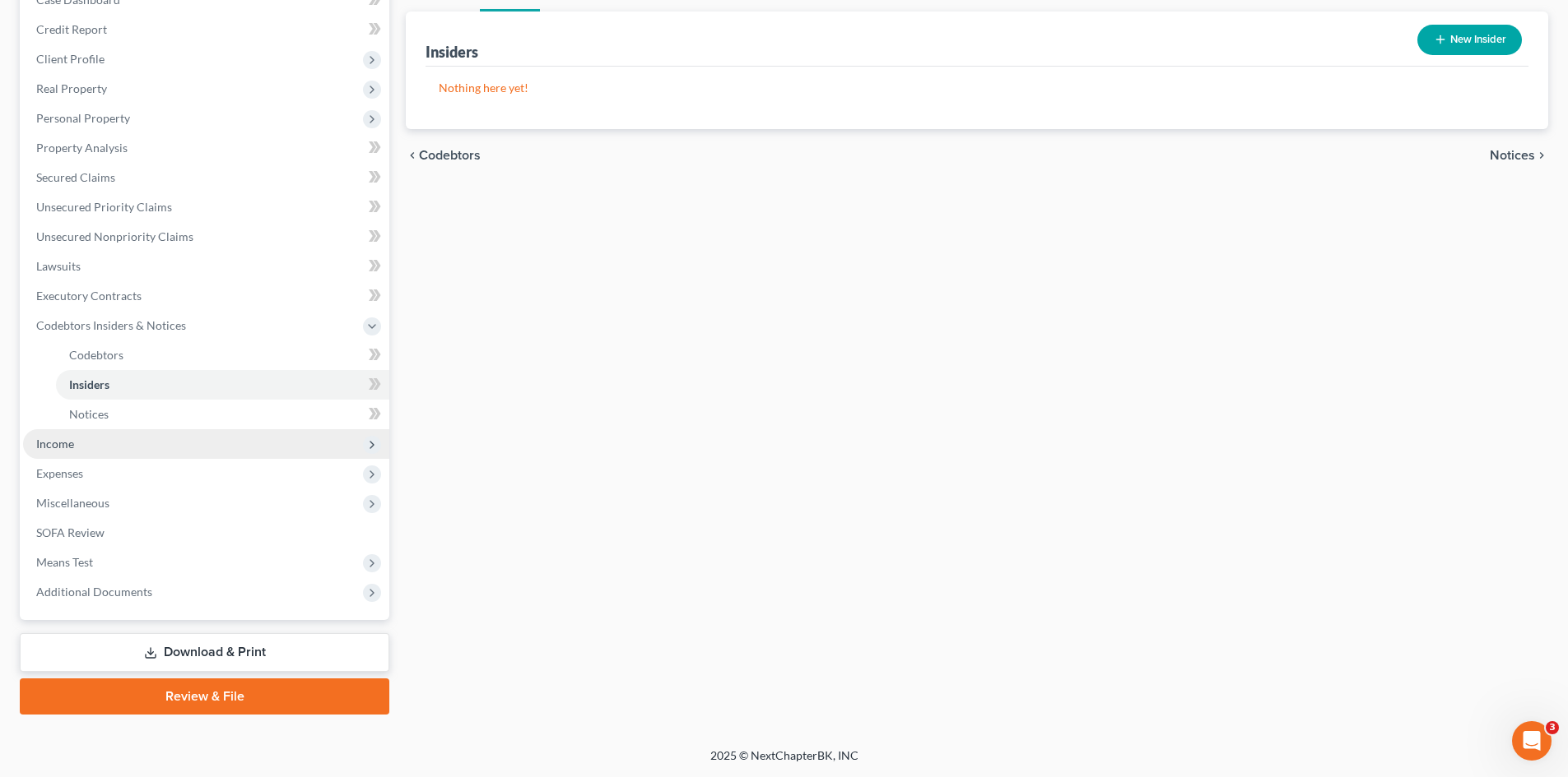
click at [96, 456] on span "Income" at bounding box center [207, 444] width 366 height 29
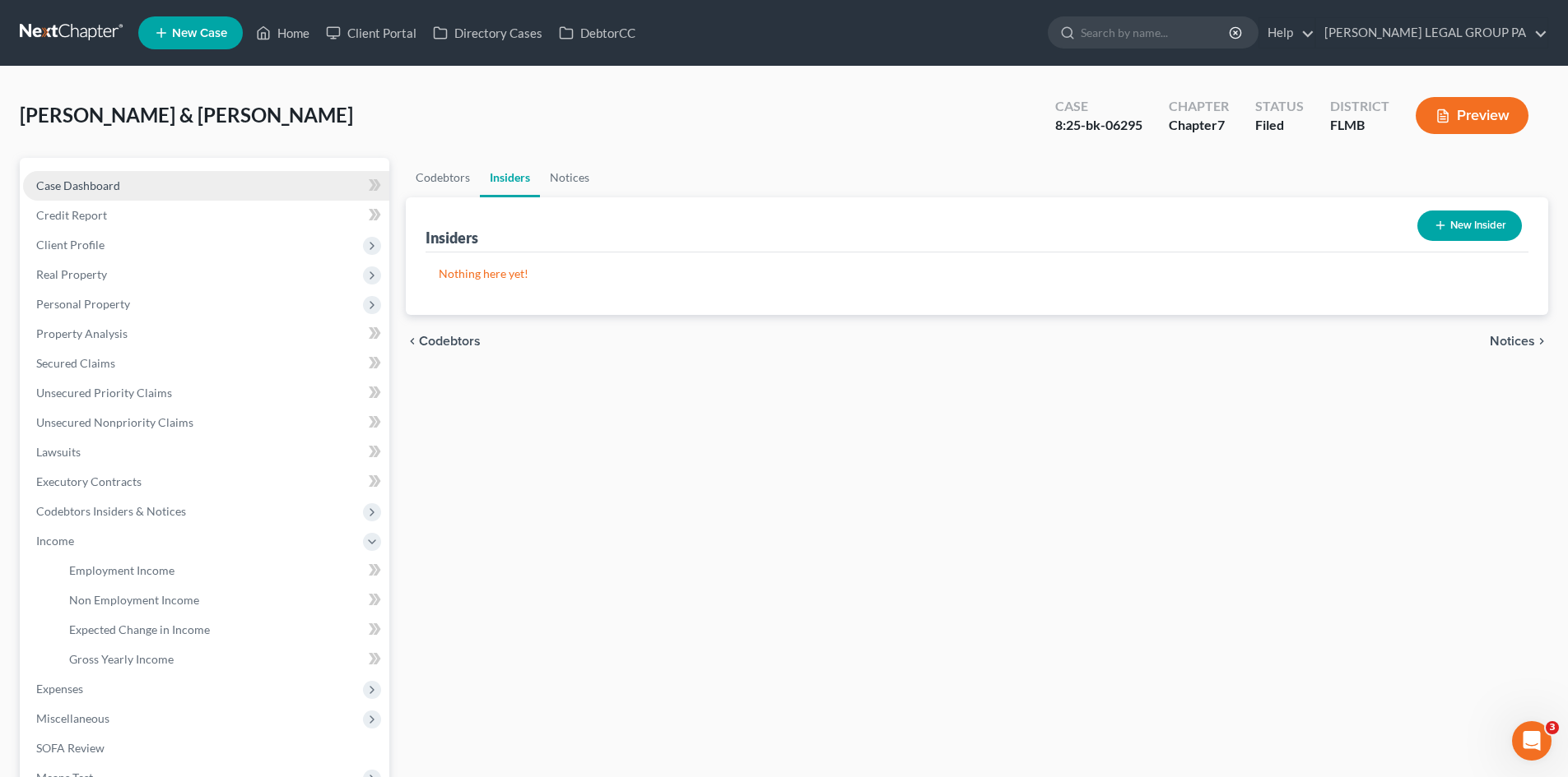
click at [104, 199] on link "Case Dashboard" at bounding box center [207, 186] width 366 height 29
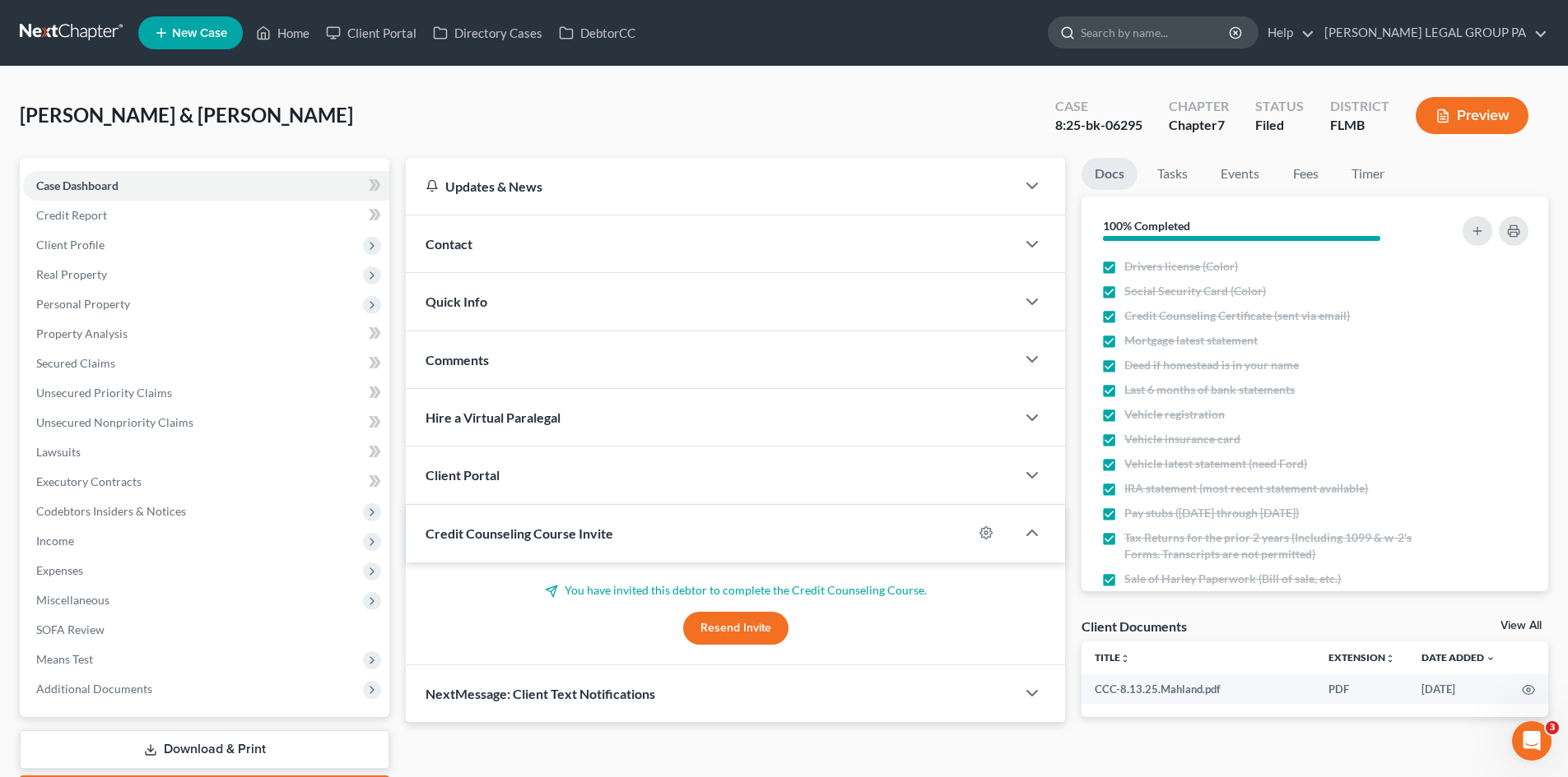
click at [1207, 35] on input "search" at bounding box center [1156, 32] width 151 height 30
type input "mazquez"
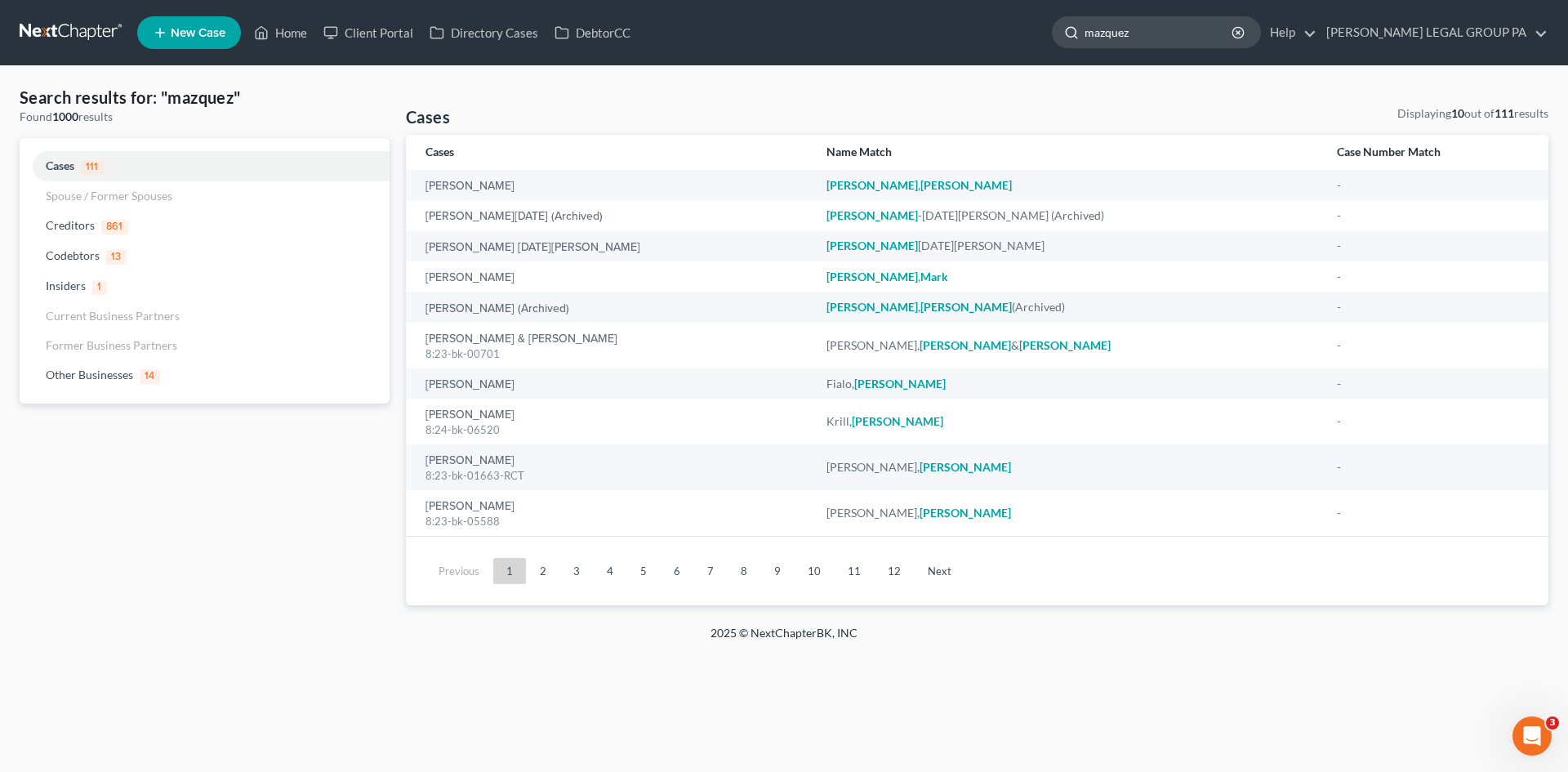
click at [1181, 31] on input "mazquez" at bounding box center [1159, 32] width 150 height 30
type input "[PERSON_NAME]"
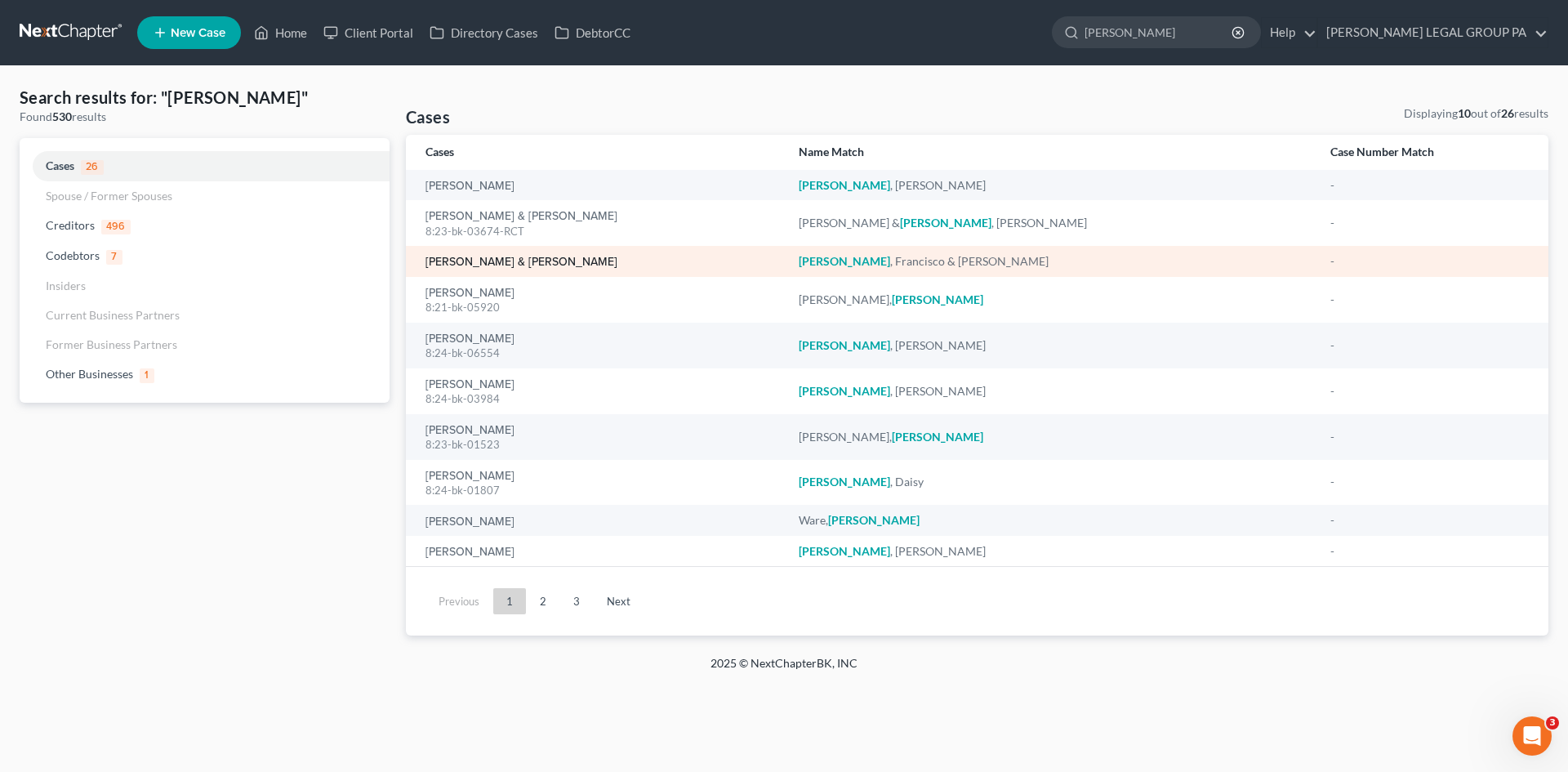
click at [493, 268] on link "[PERSON_NAME] & [PERSON_NAME]" at bounding box center [521, 262] width 192 height 11
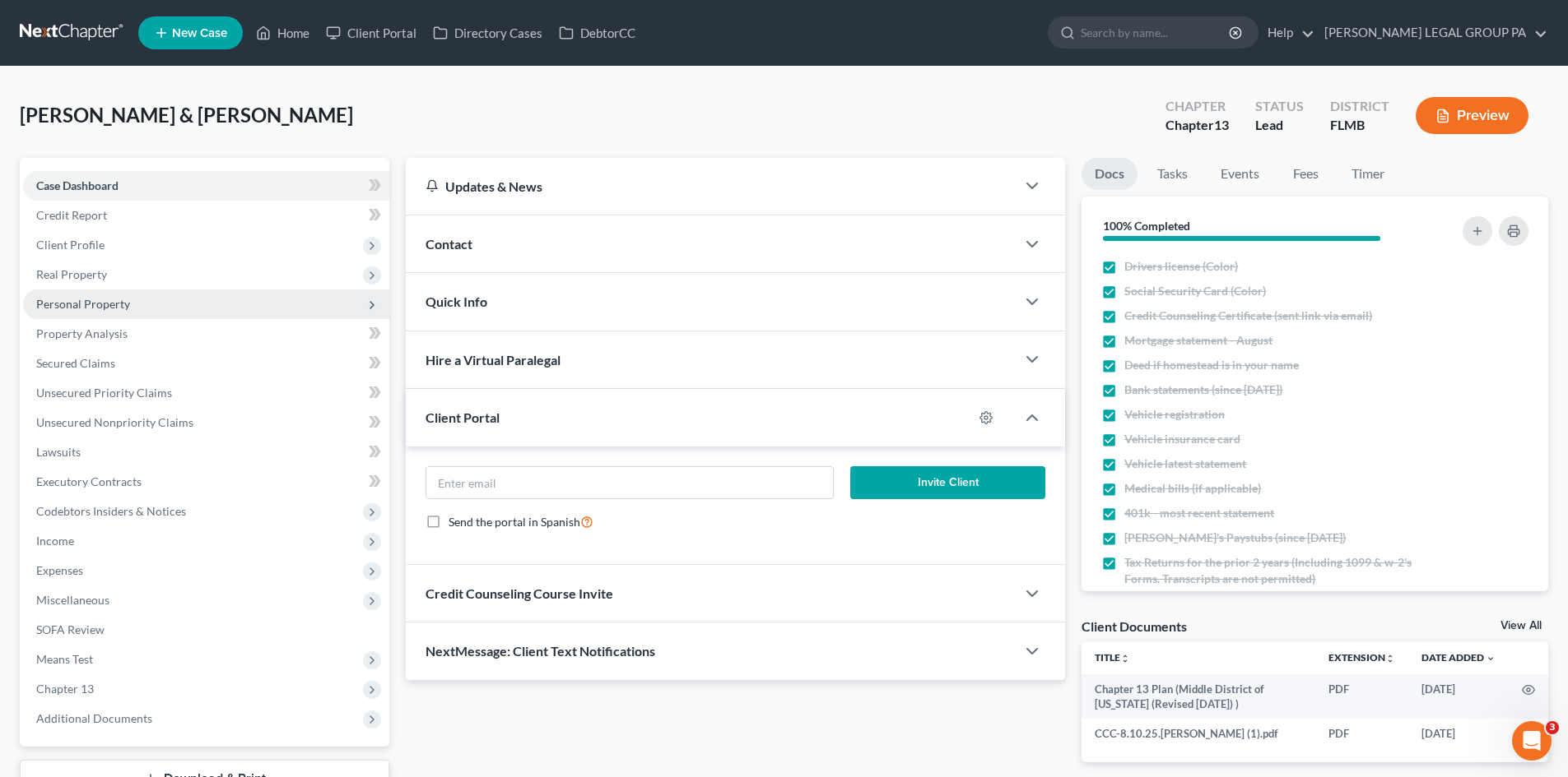
click at [124, 306] on span "Personal Property" at bounding box center [83, 304] width 94 height 14
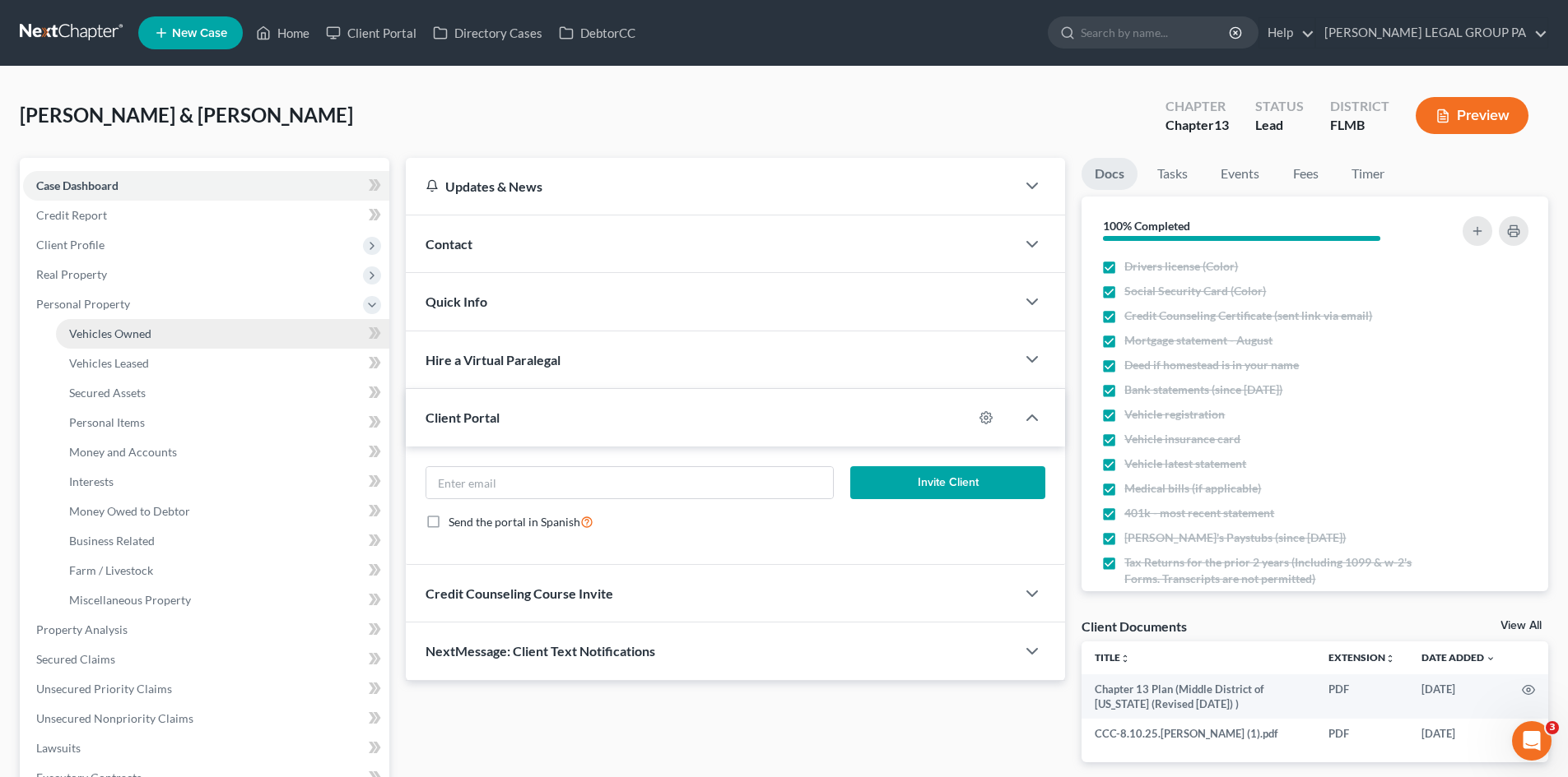
click at [121, 326] on span "Vehicles Owned" at bounding box center [110, 333] width 82 height 14
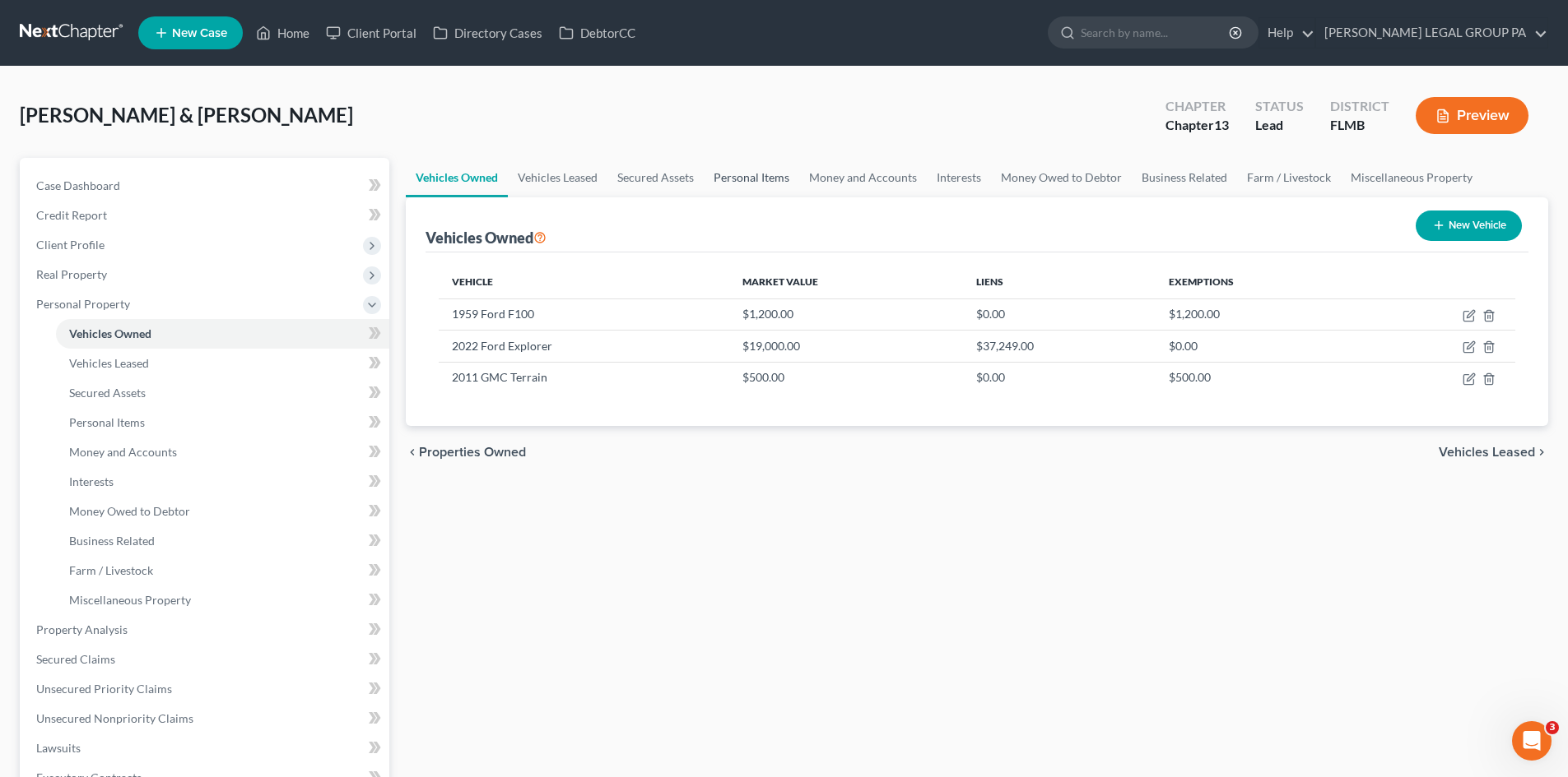
click at [753, 176] on link "Personal Items" at bounding box center [751, 178] width 95 height 40
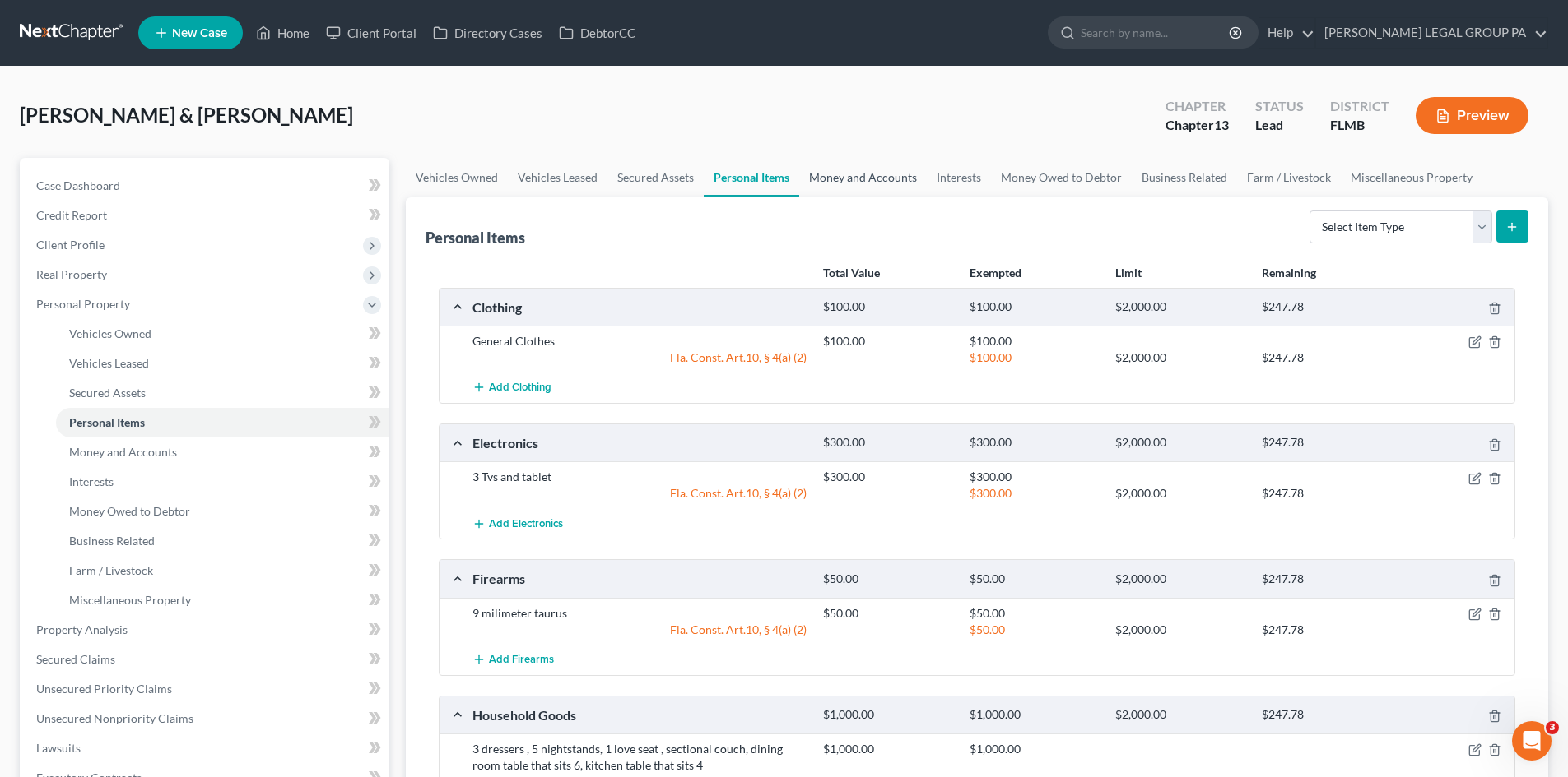
click at [869, 178] on link "Money and Accounts" at bounding box center [863, 178] width 128 height 40
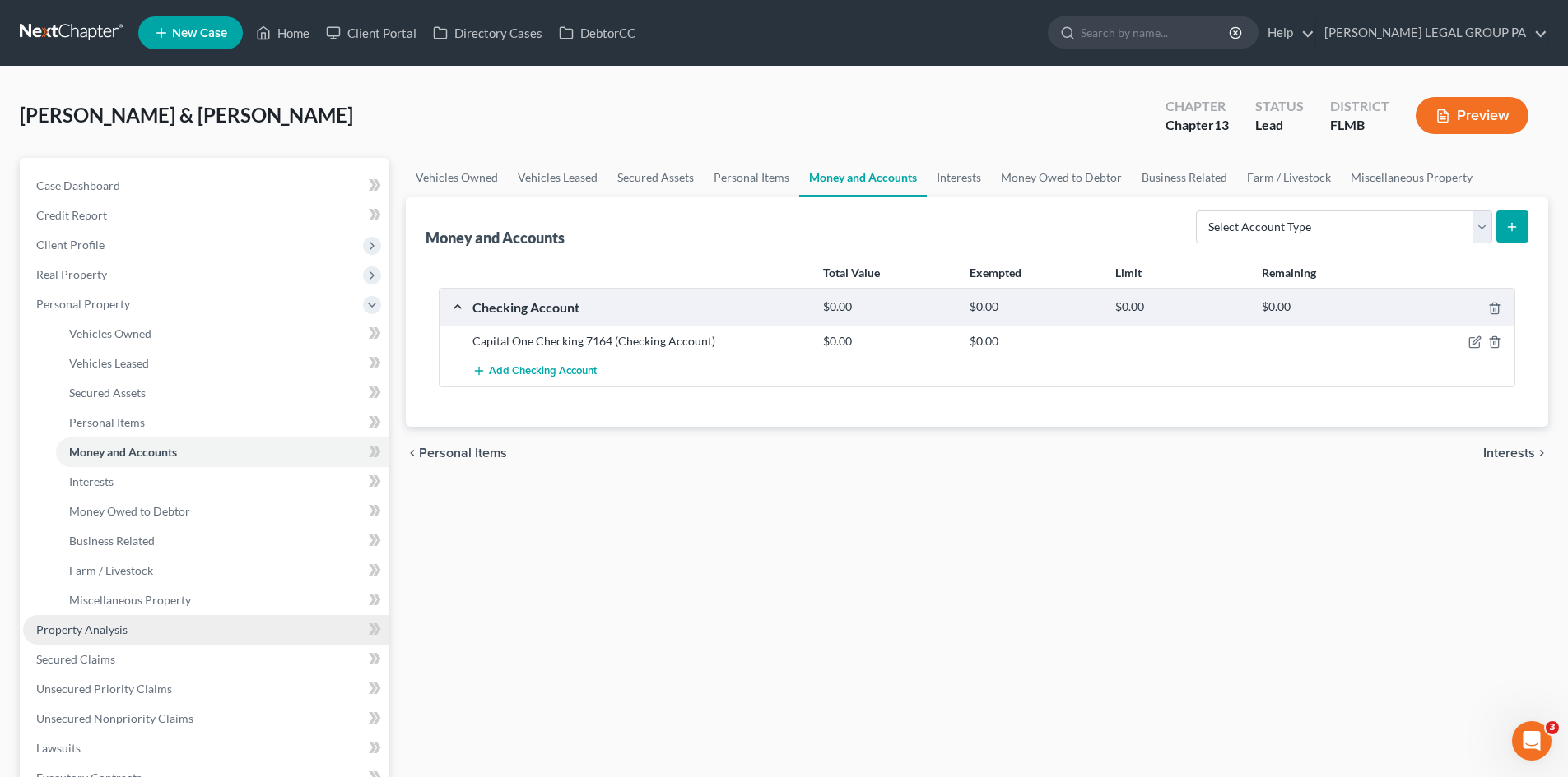
click at [172, 626] on link "Property Analysis" at bounding box center [207, 630] width 366 height 29
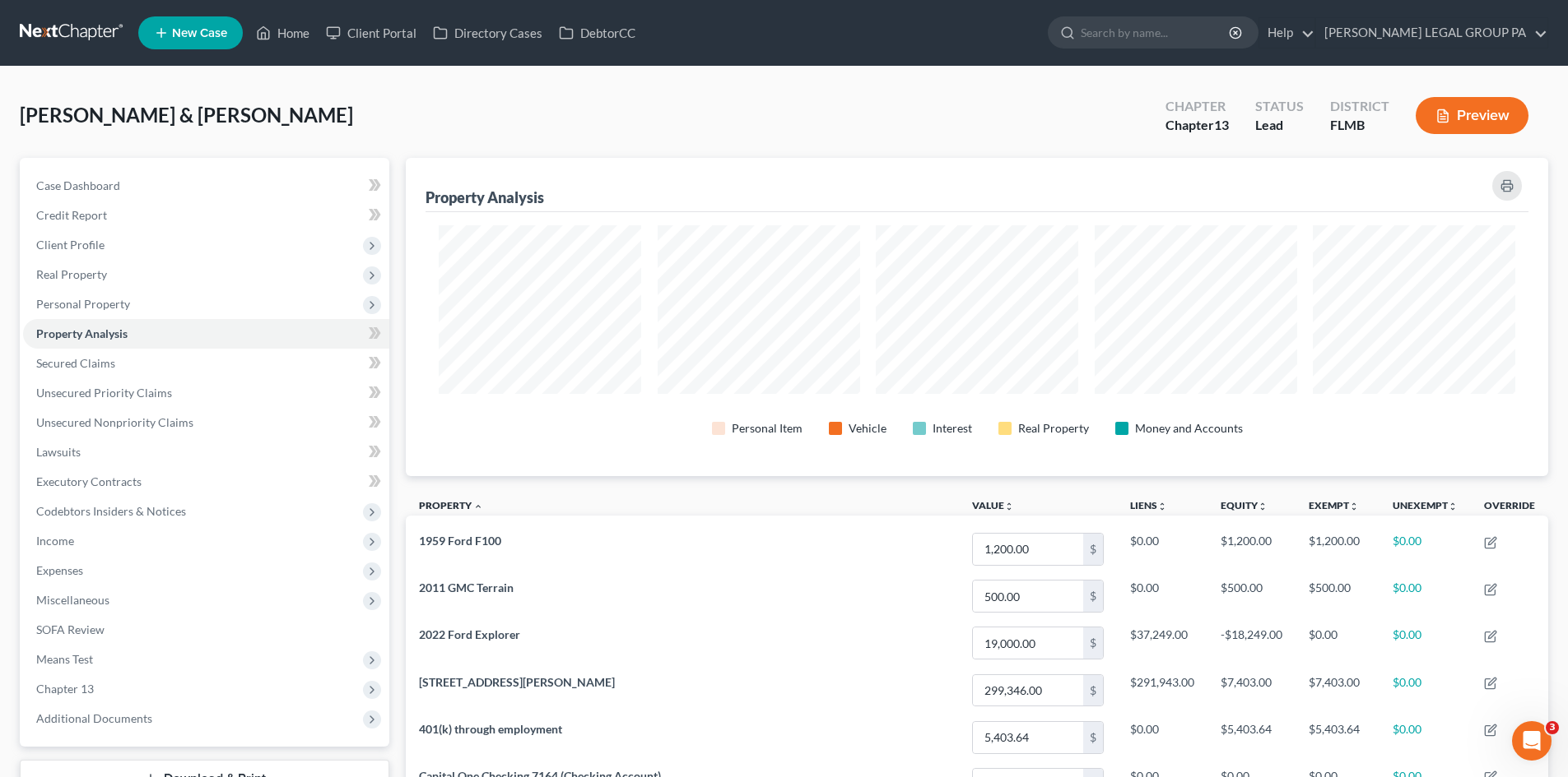
scroll to position [318, 1142]
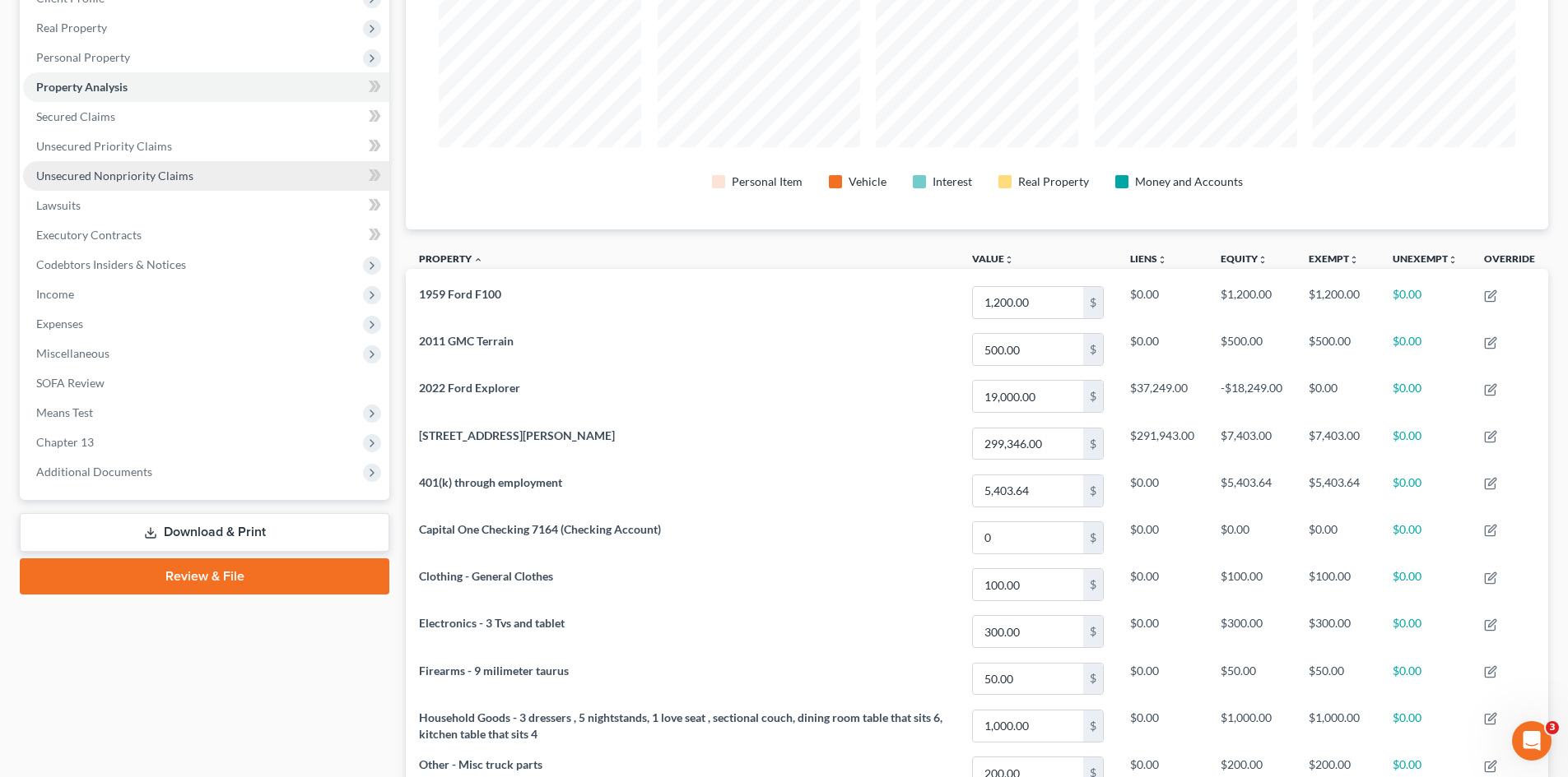
click at [146, 176] on span "Unsecured Nonpriority Claims" at bounding box center [115, 175] width 157 height 14
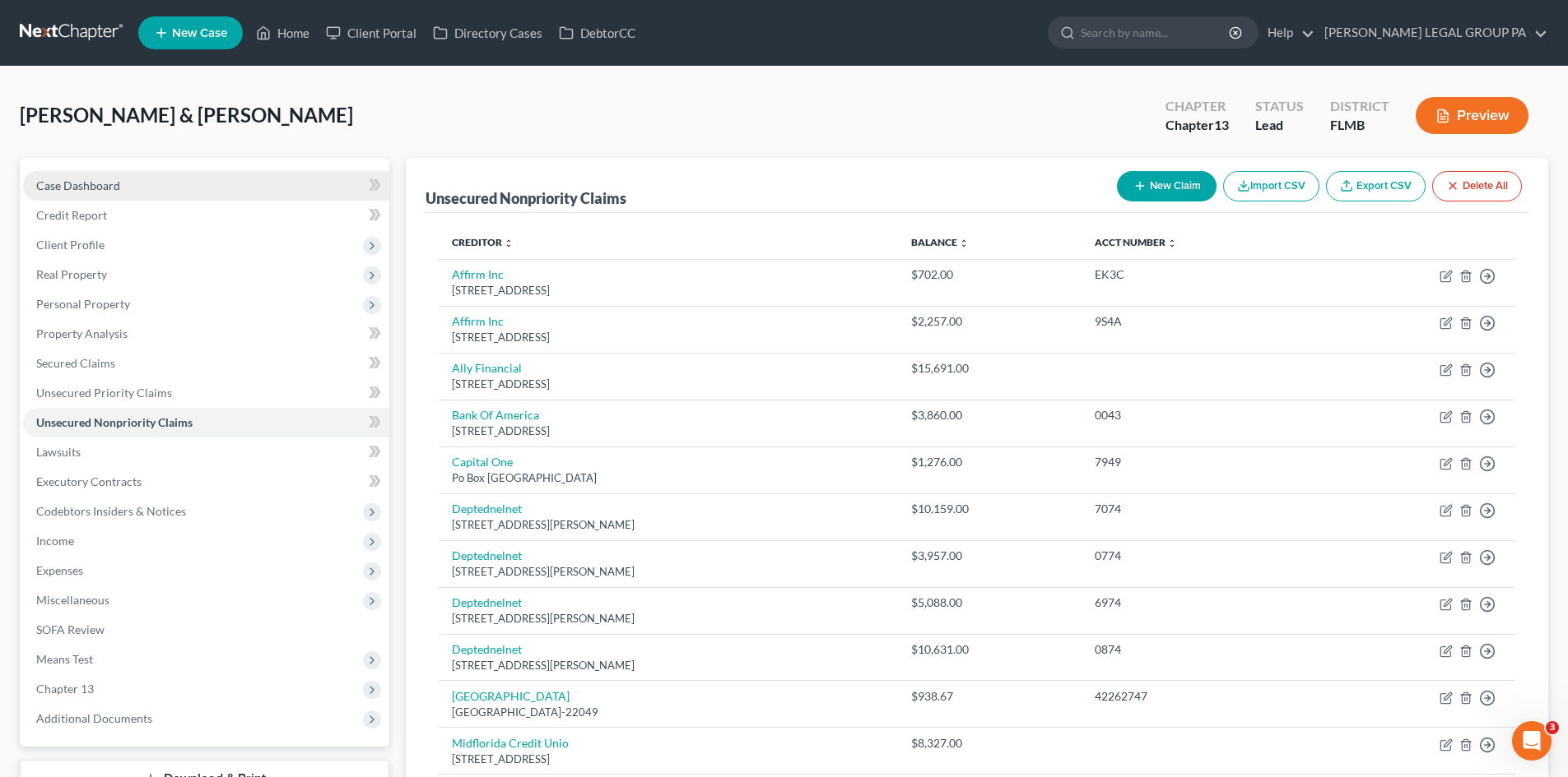
click at [69, 179] on span "Case Dashboard" at bounding box center [78, 186] width 84 height 14
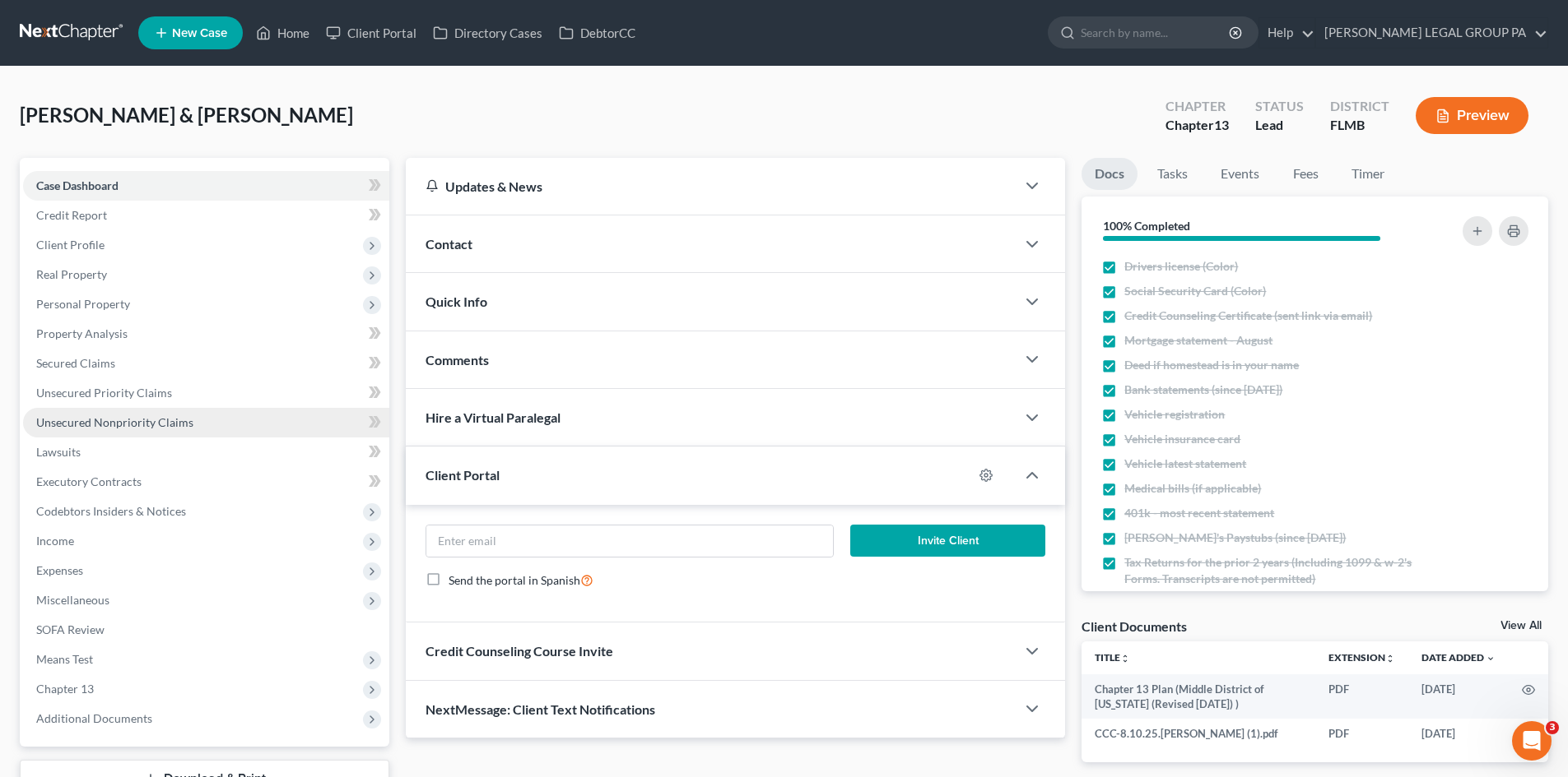
click at [140, 429] on link "Unsecured Nonpriority Claims" at bounding box center [207, 422] width 366 height 29
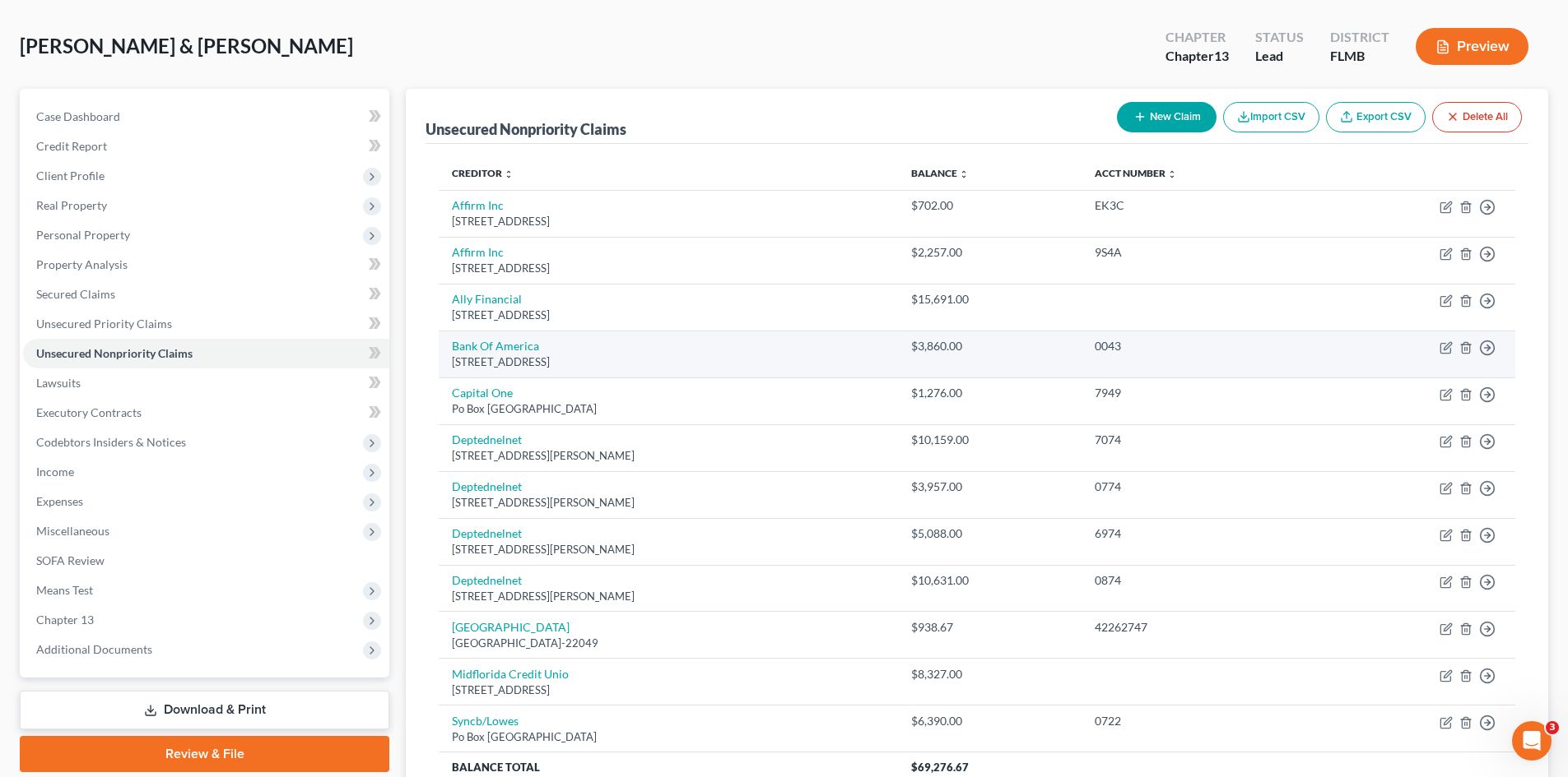
scroll to position [165, 0]
